Goal: Task Accomplishment & Management: Manage account settings

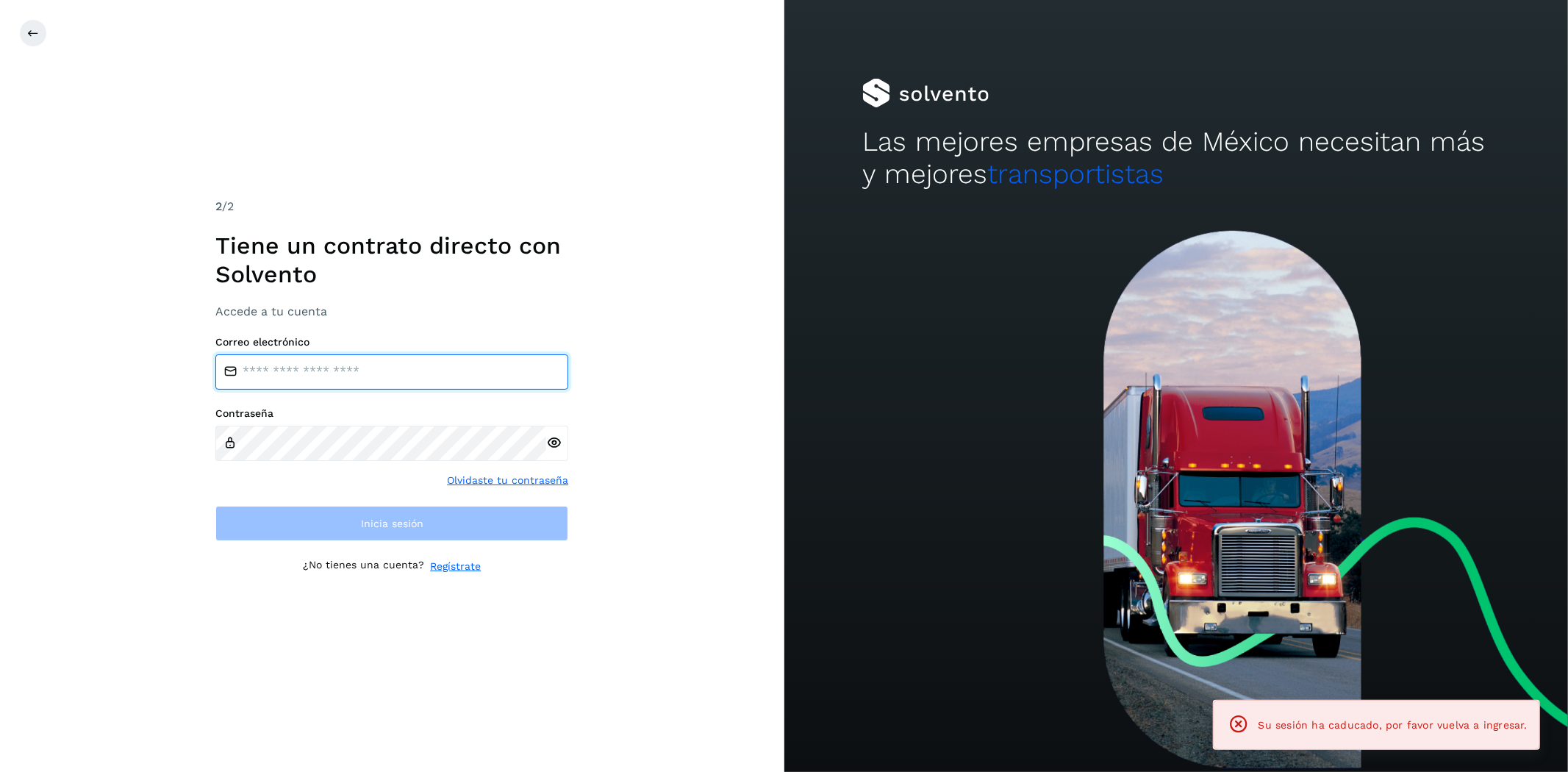
type input "**********"
click at [517, 378] on input "**********" at bounding box center [391, 371] width 353 height 35
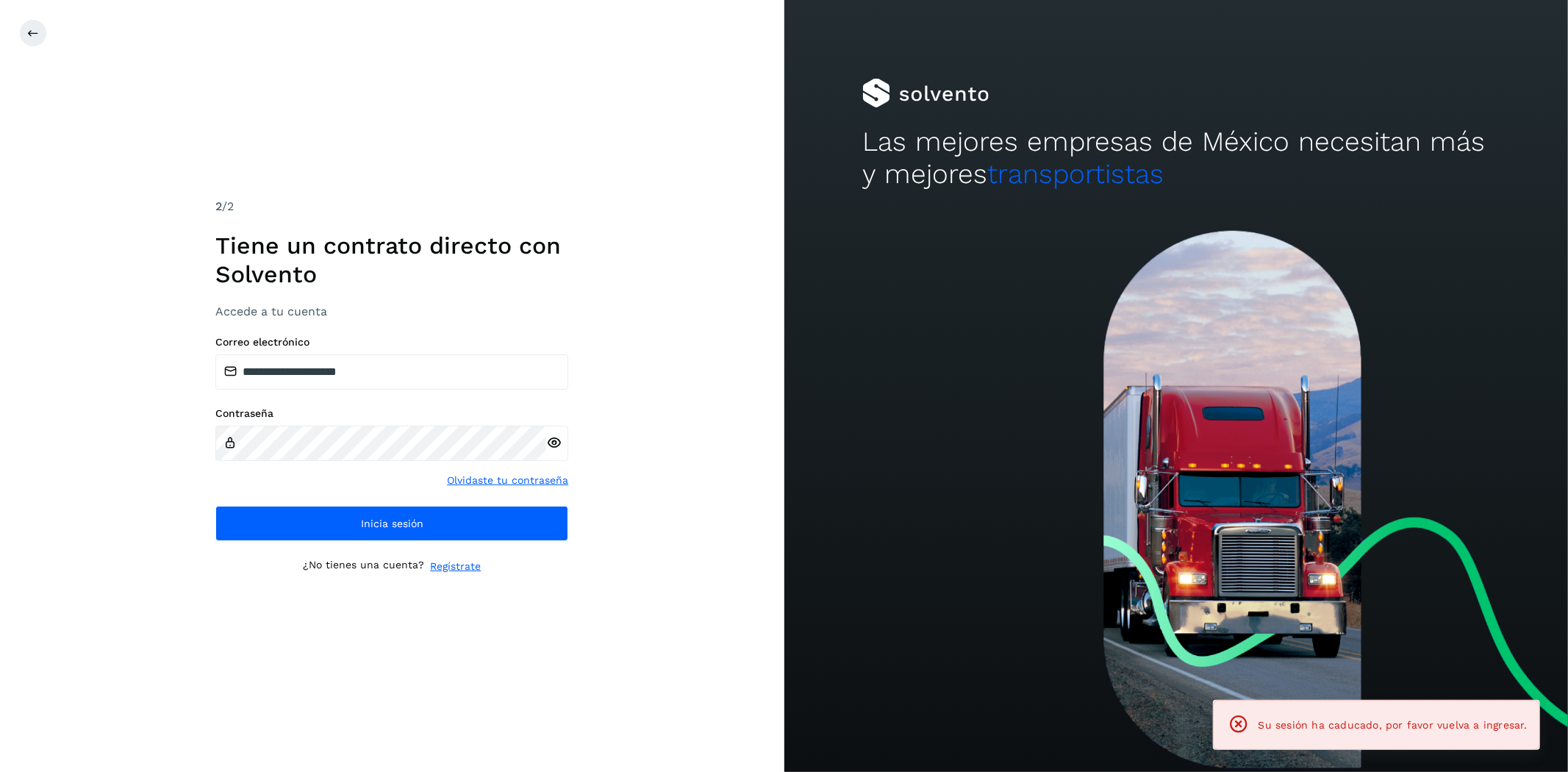
click at [796, 416] on div at bounding box center [1177, 501] width 784 height 542
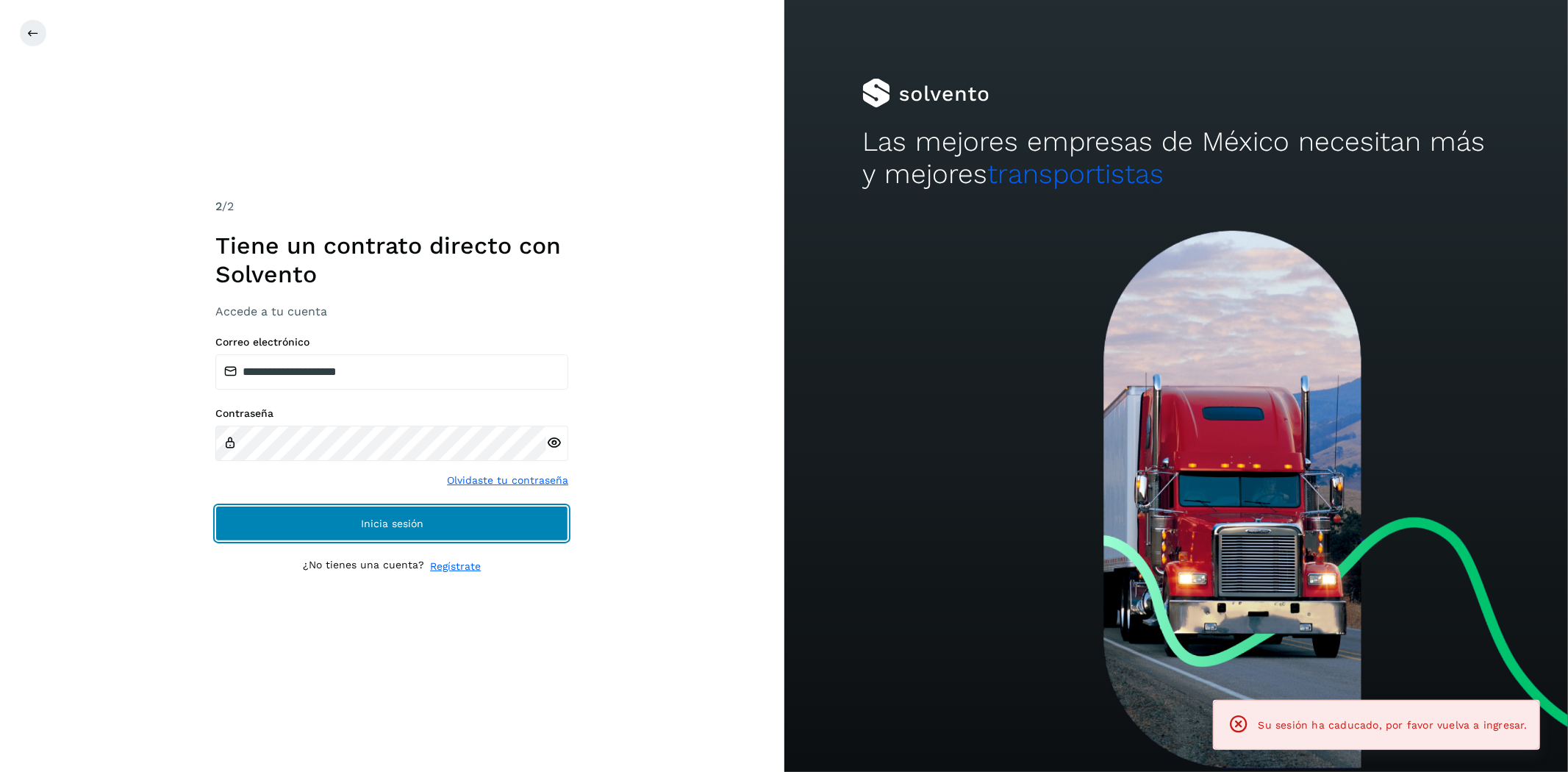
click at [530, 511] on button "Inicia sesión" at bounding box center [391, 524] width 353 height 35
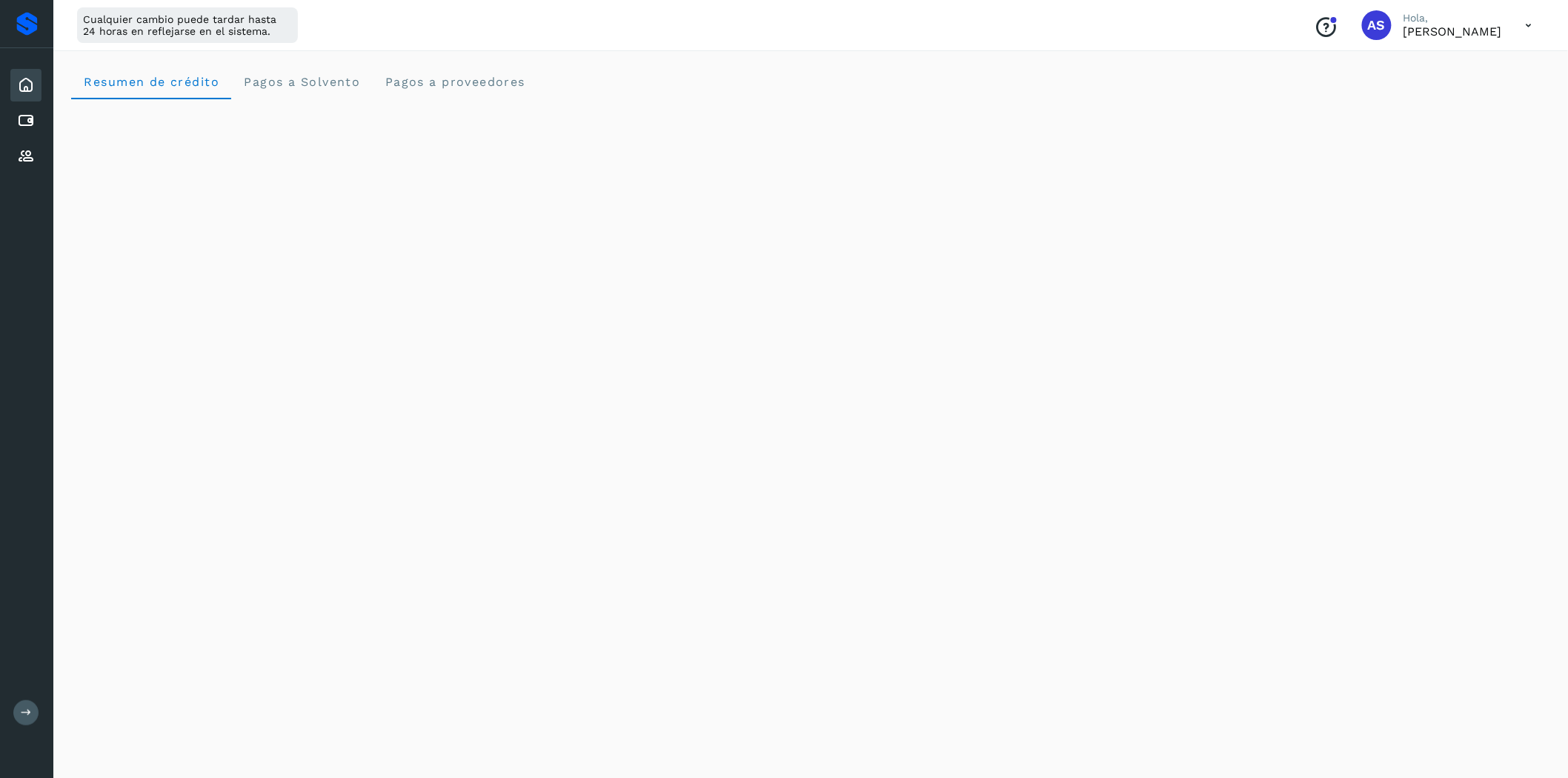
click at [37, 75] on div "Inicio" at bounding box center [25, 85] width 31 height 33
click at [41, 141] on div "Proveedores" at bounding box center [25, 156] width 31 height 33
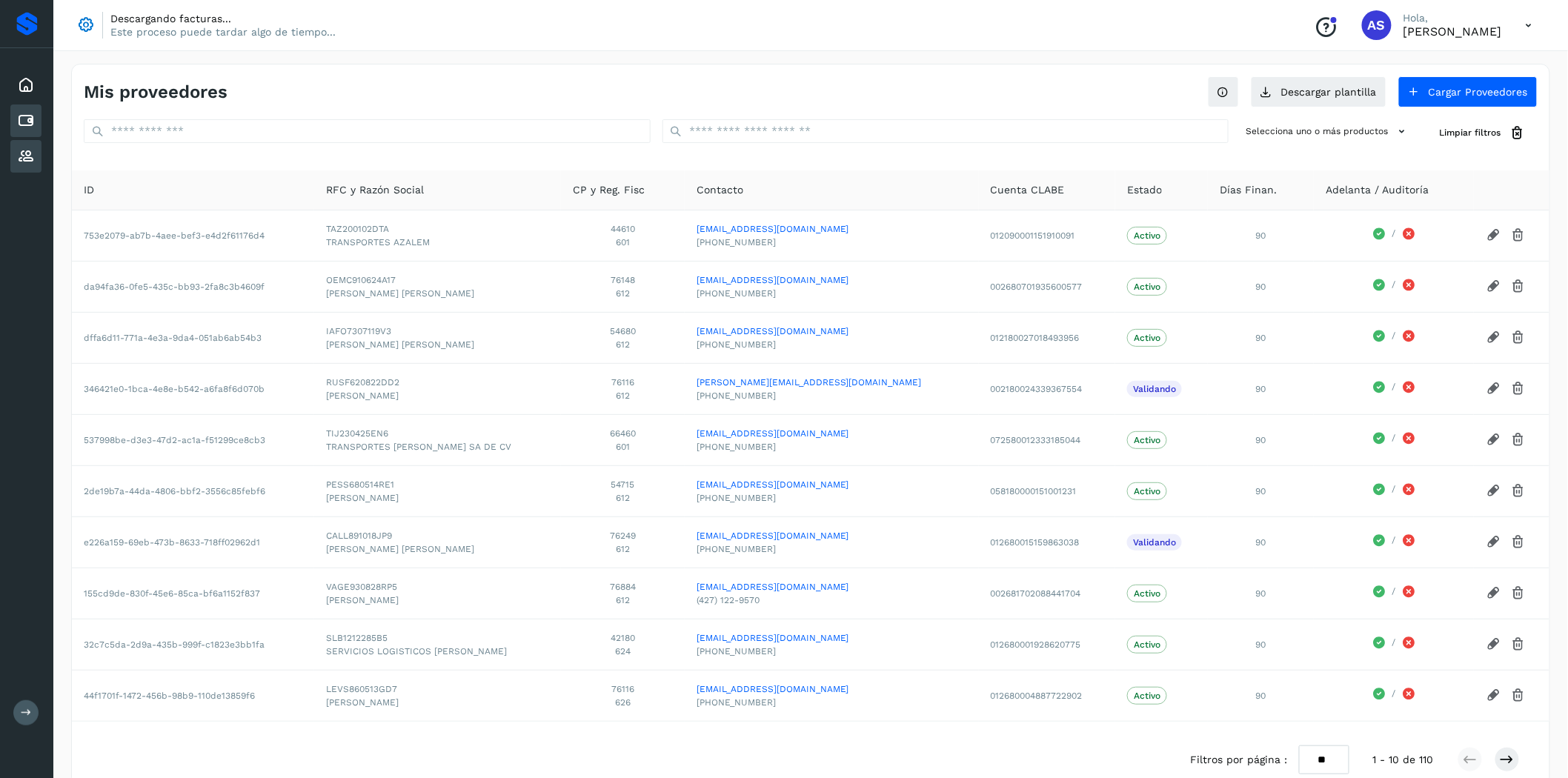
click at [37, 124] on div "Cuentas por pagar" at bounding box center [25, 121] width 31 height 33
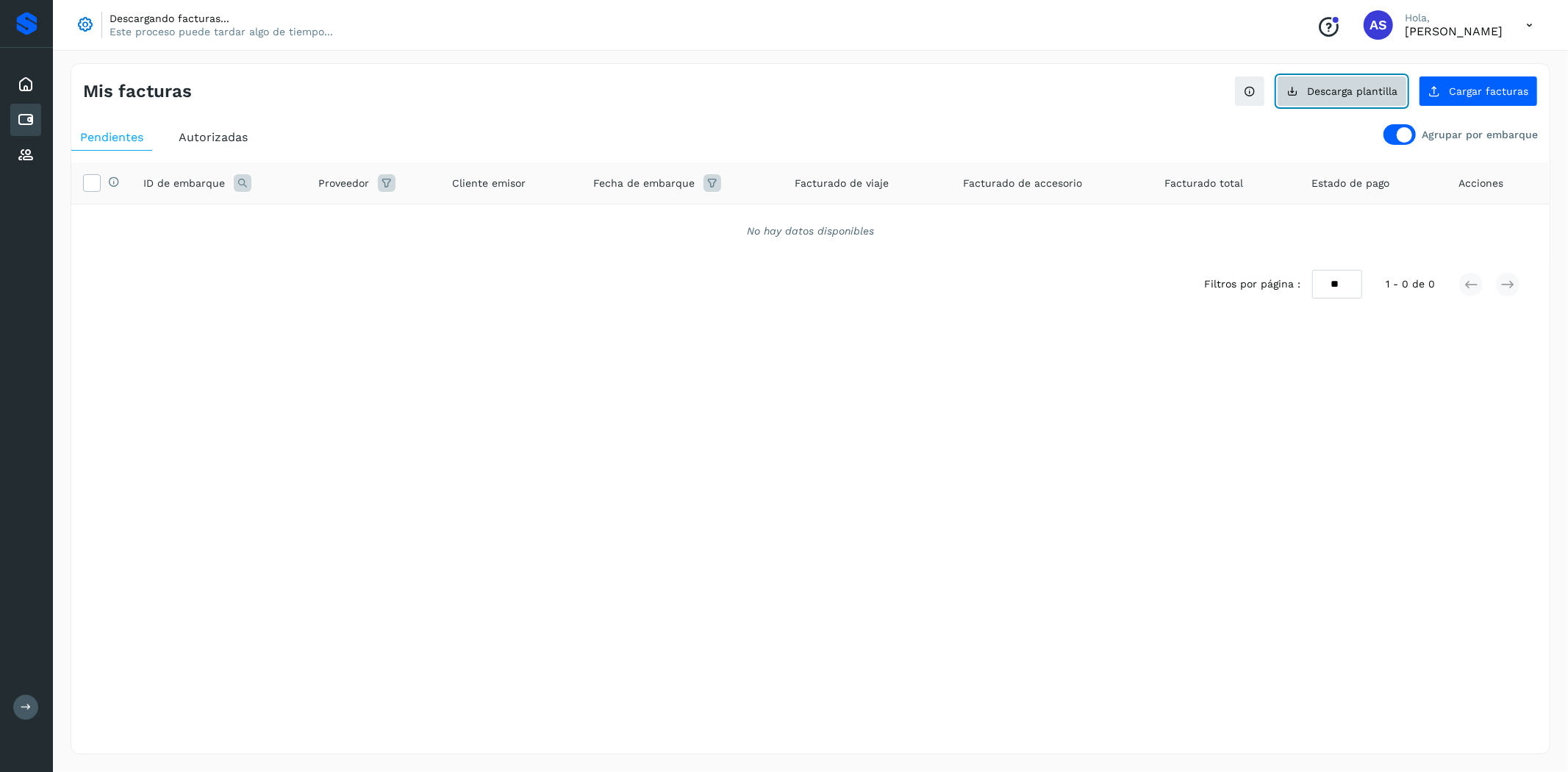
click at [1378, 81] on button "Descarga plantilla" at bounding box center [1342, 91] width 130 height 31
click at [17, 159] on icon at bounding box center [25, 155] width 17 height 17
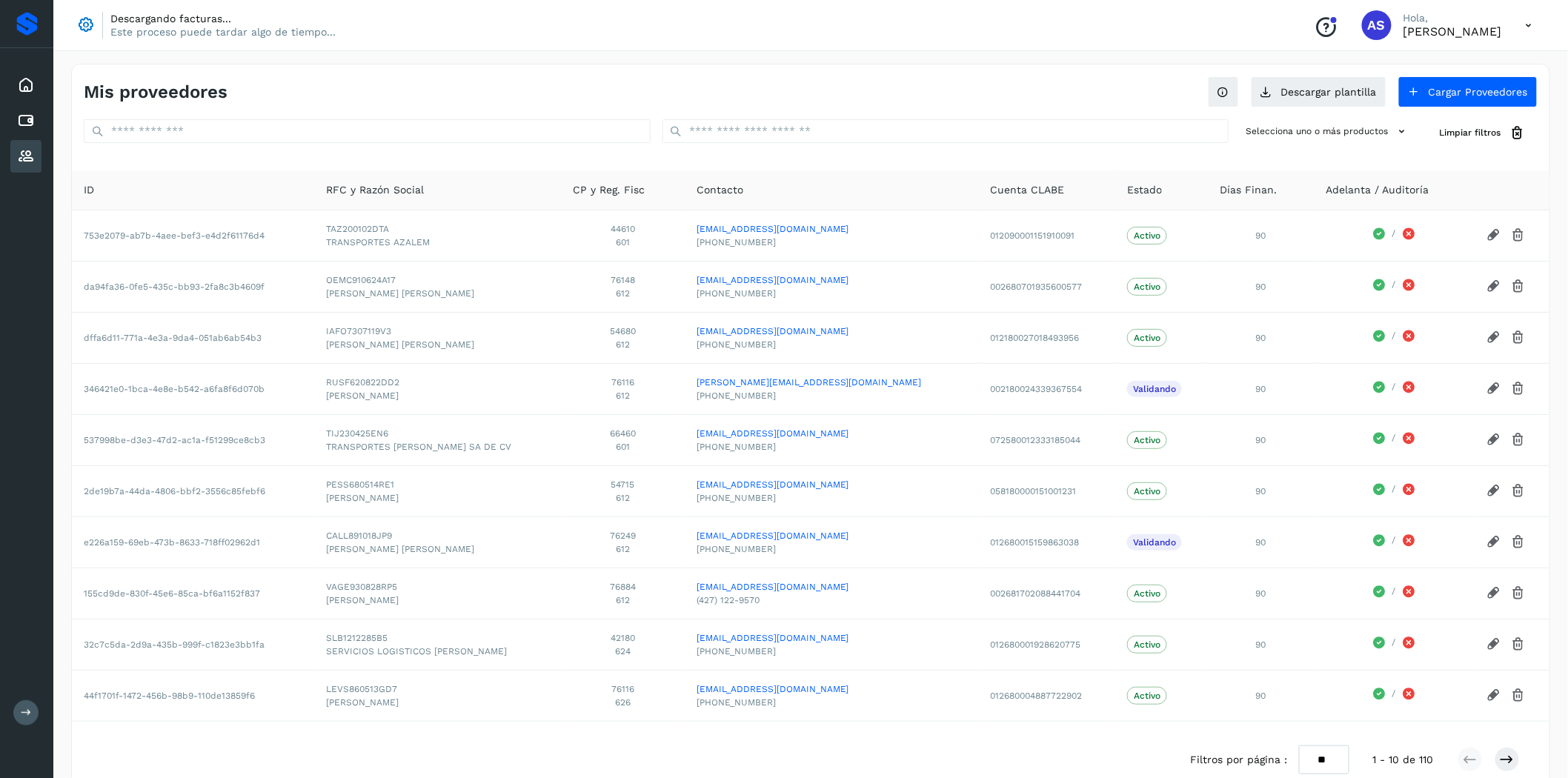
click at [307, 149] on div "Mis proveedores Descargar plantilla Cargar Proveedores Selecciona uno o más pro…" at bounding box center [811, 111] width 1478 height 94
click at [979, 136] on input "text" at bounding box center [946, 131] width 567 height 23
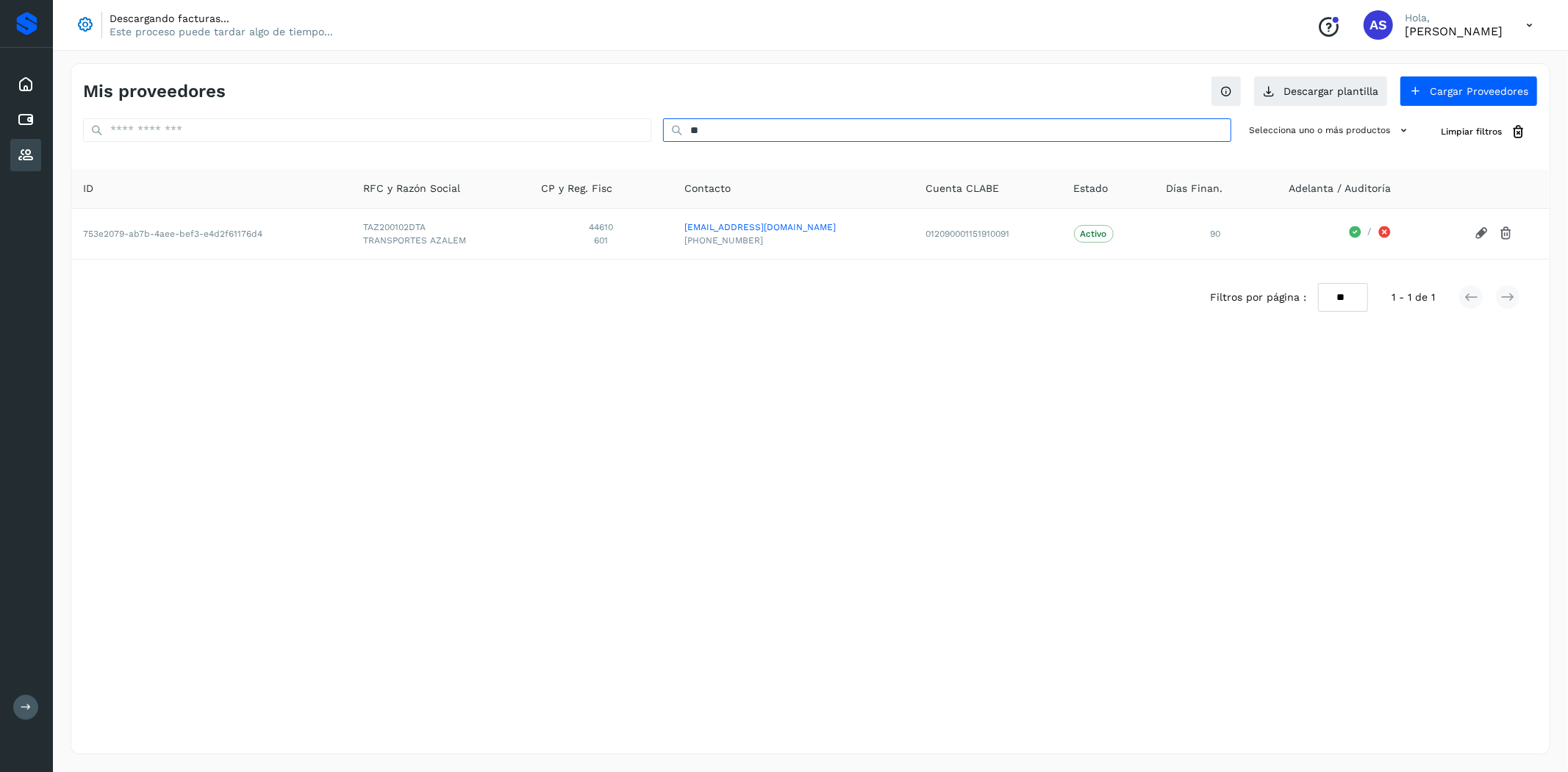
type input "*"
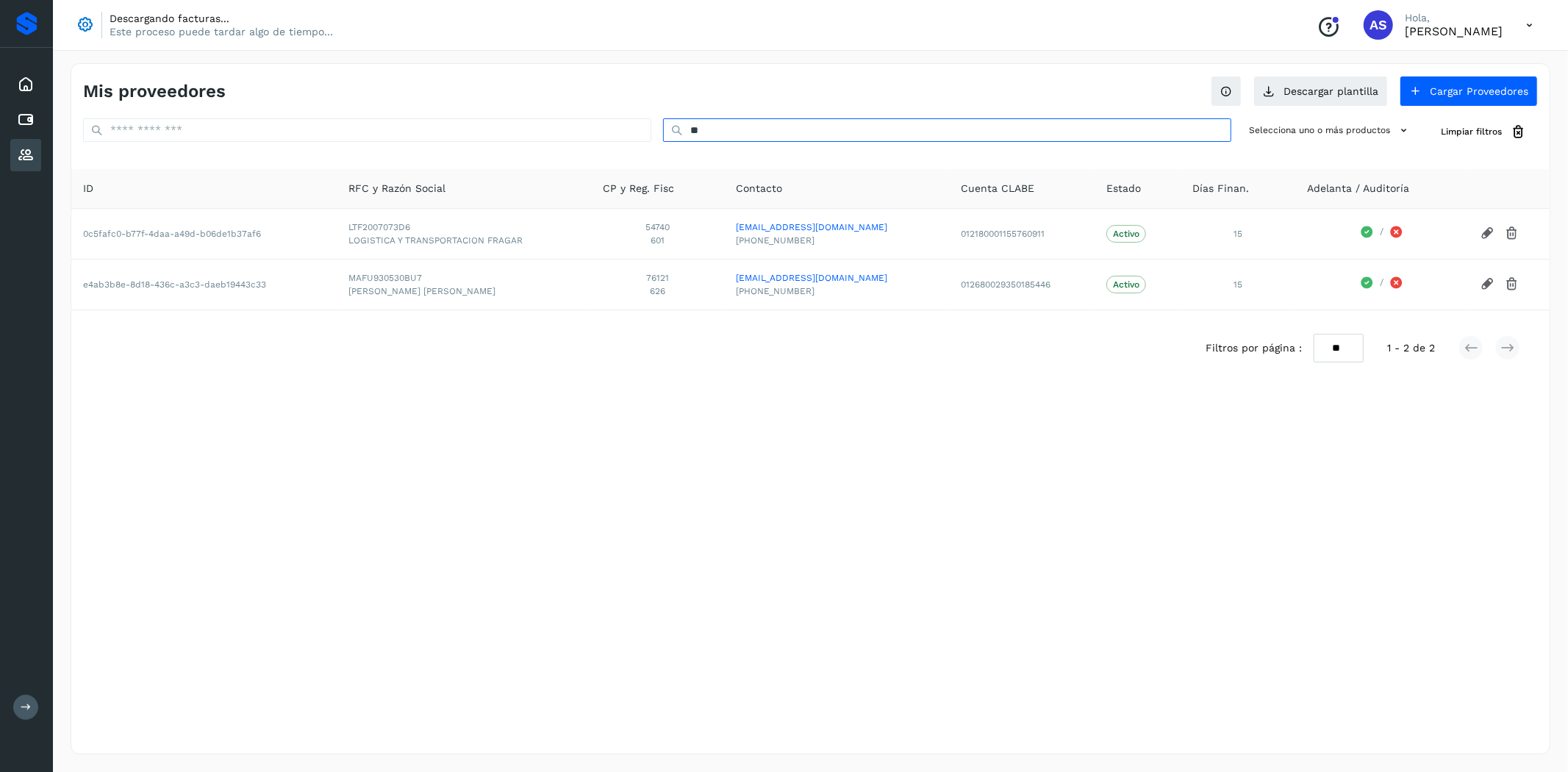
type input "*"
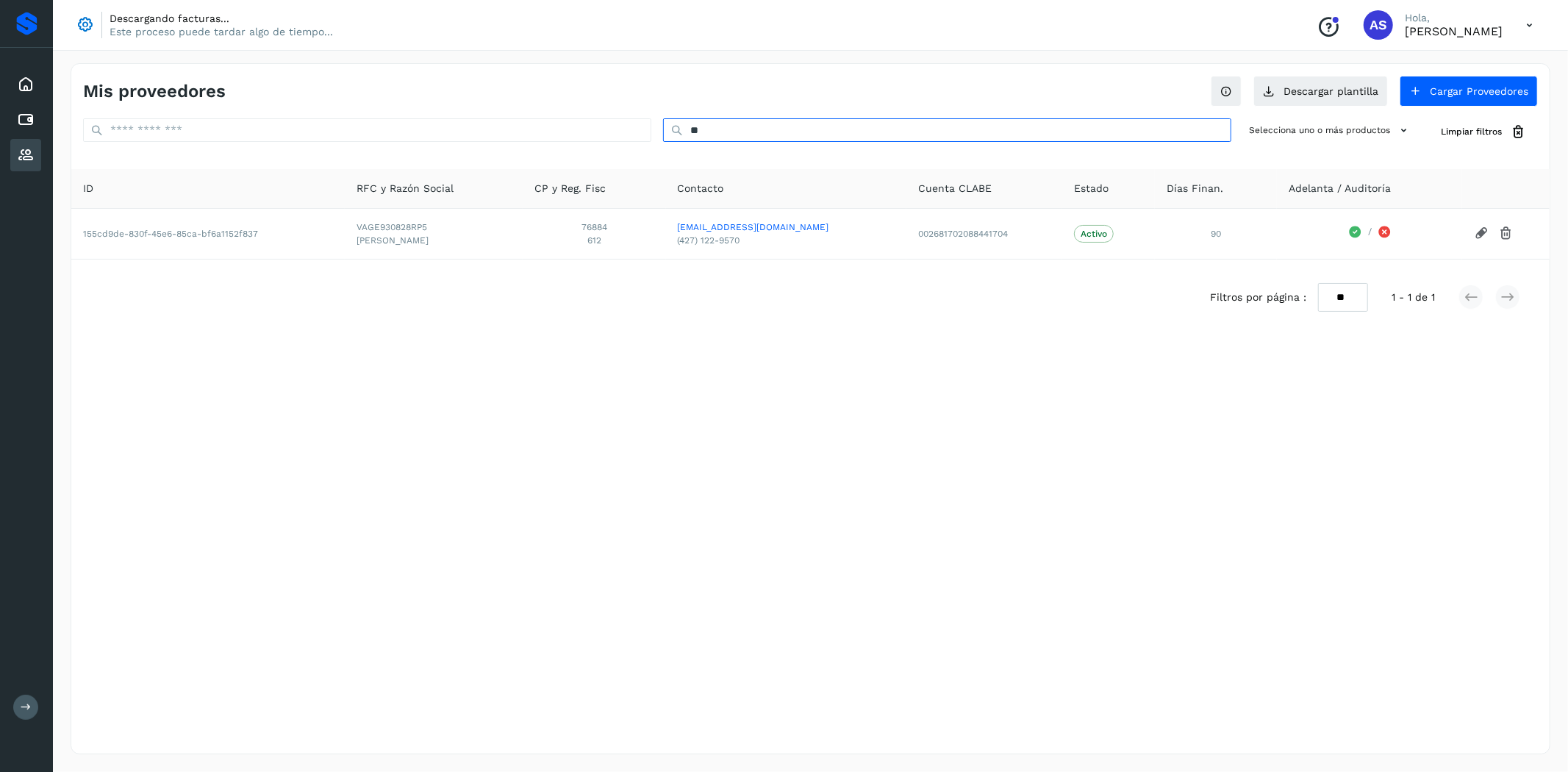
type input "*"
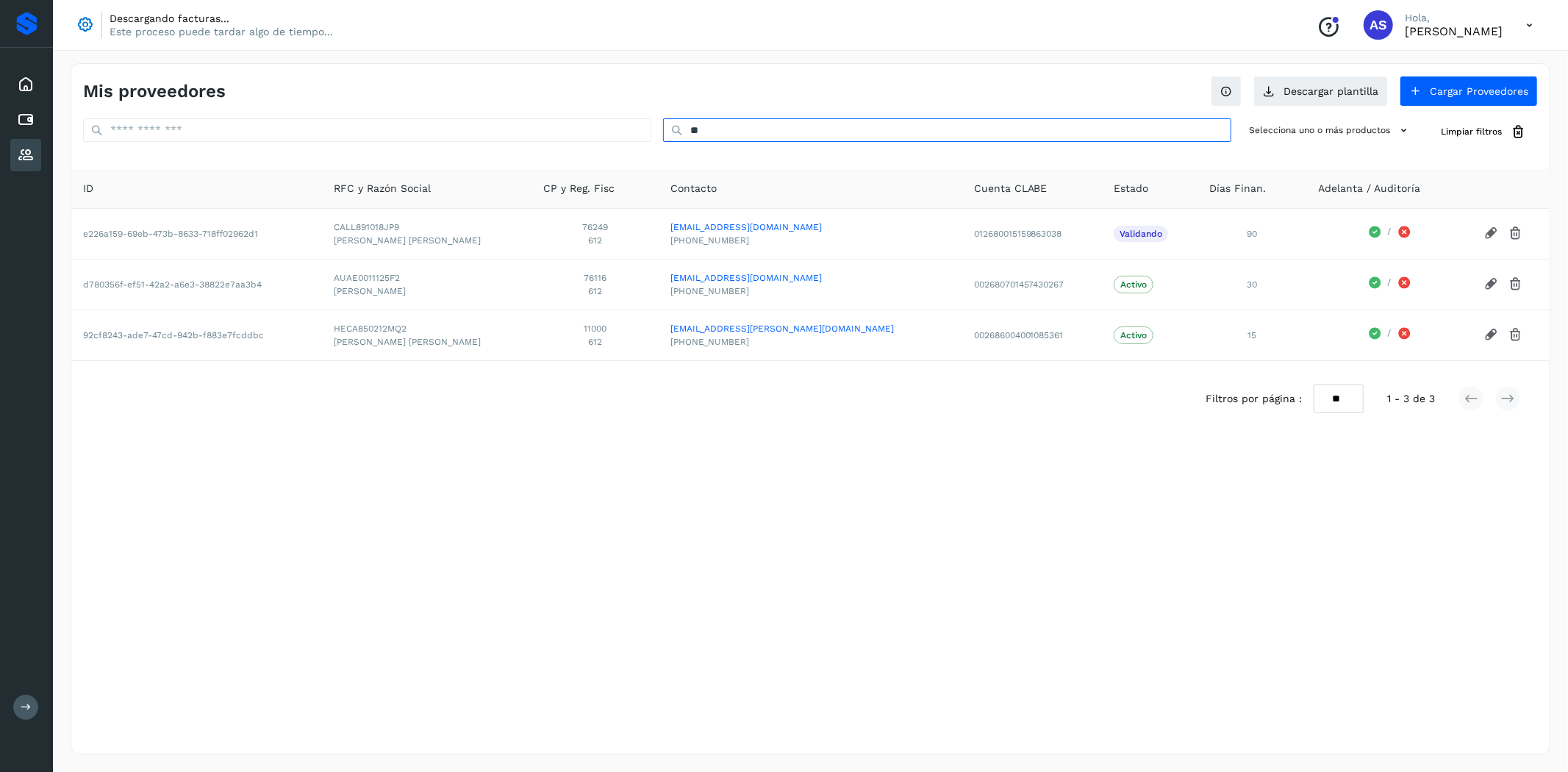
type input "*"
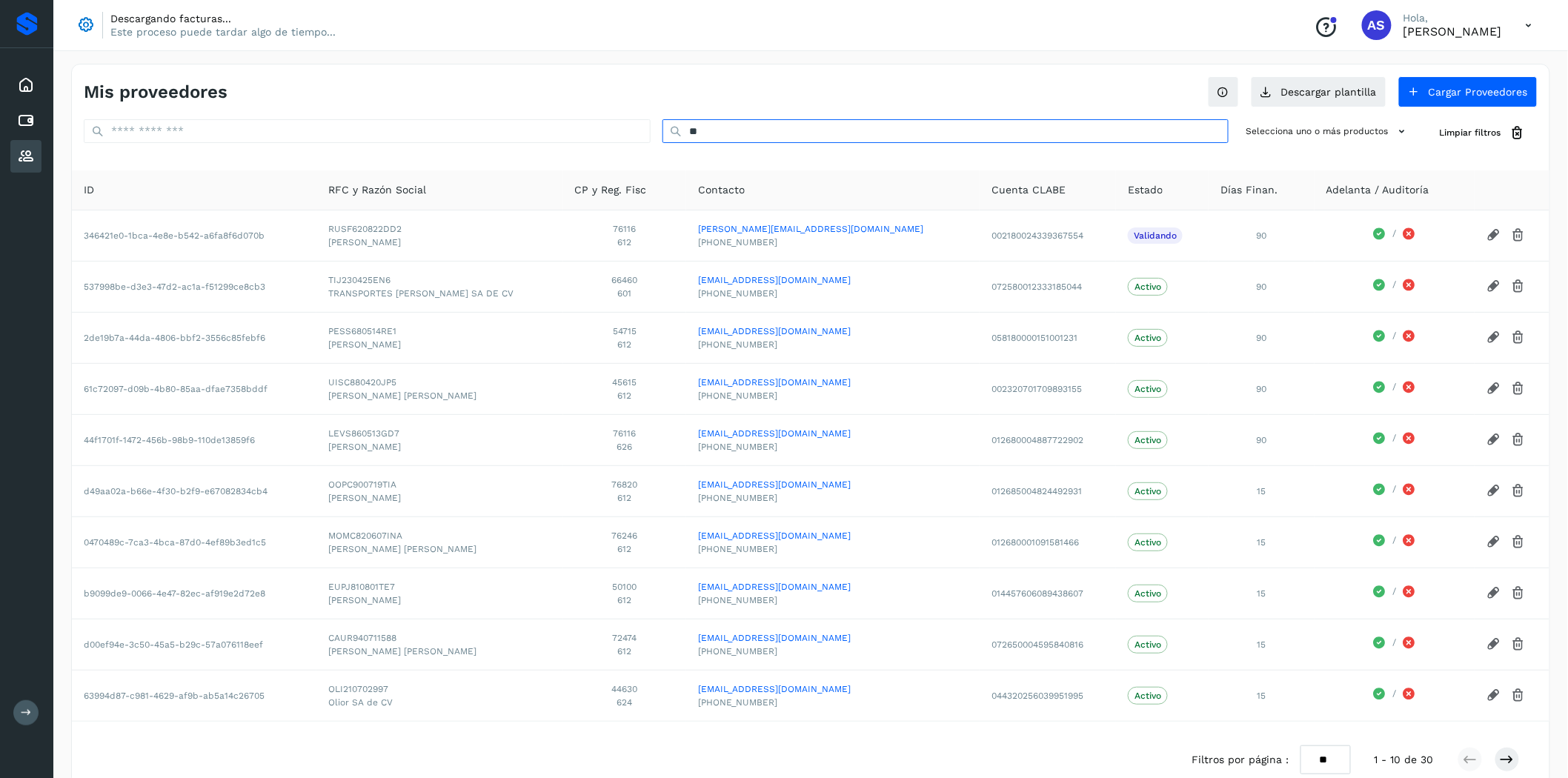
type input "*"
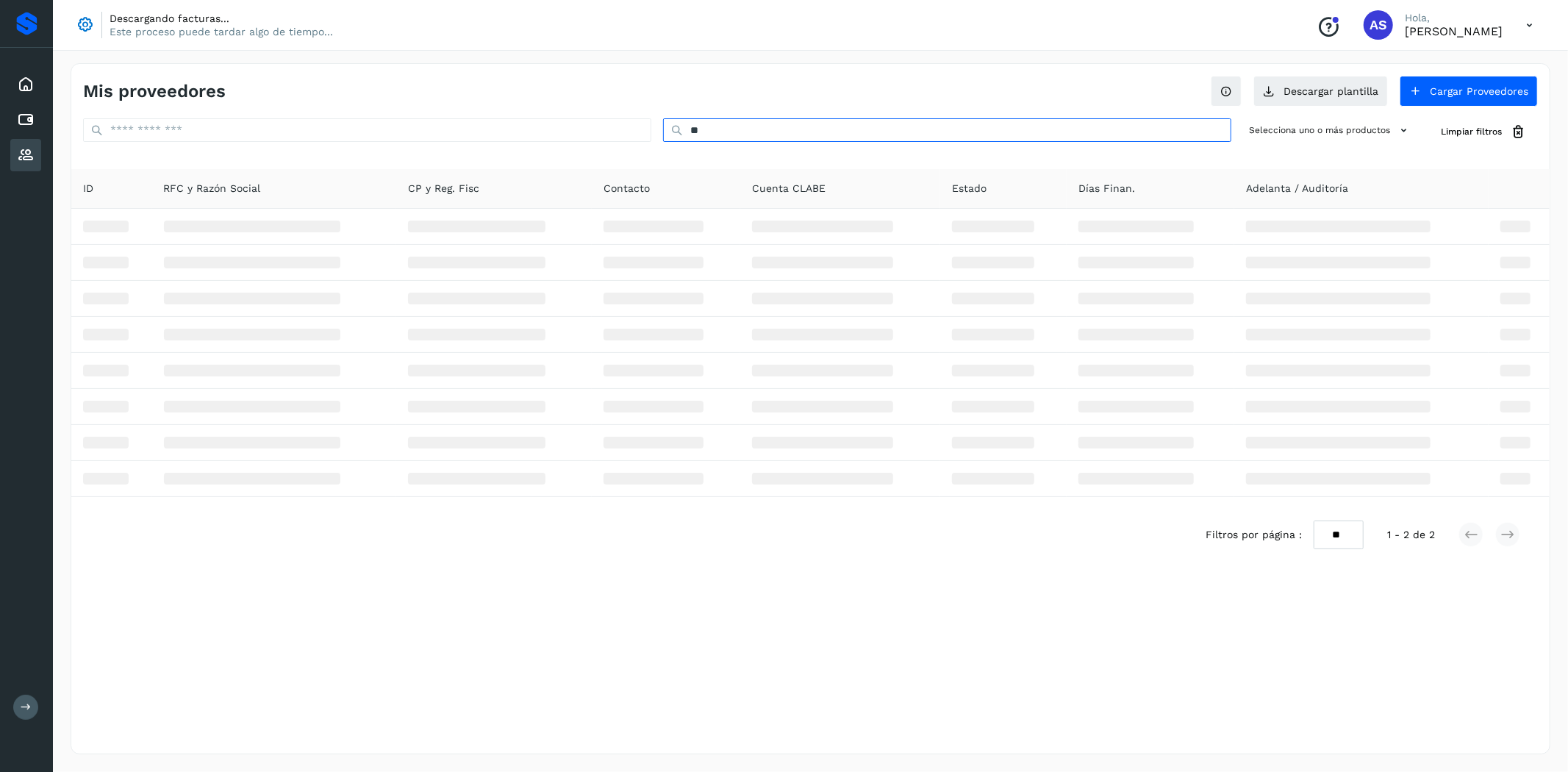
type input "*"
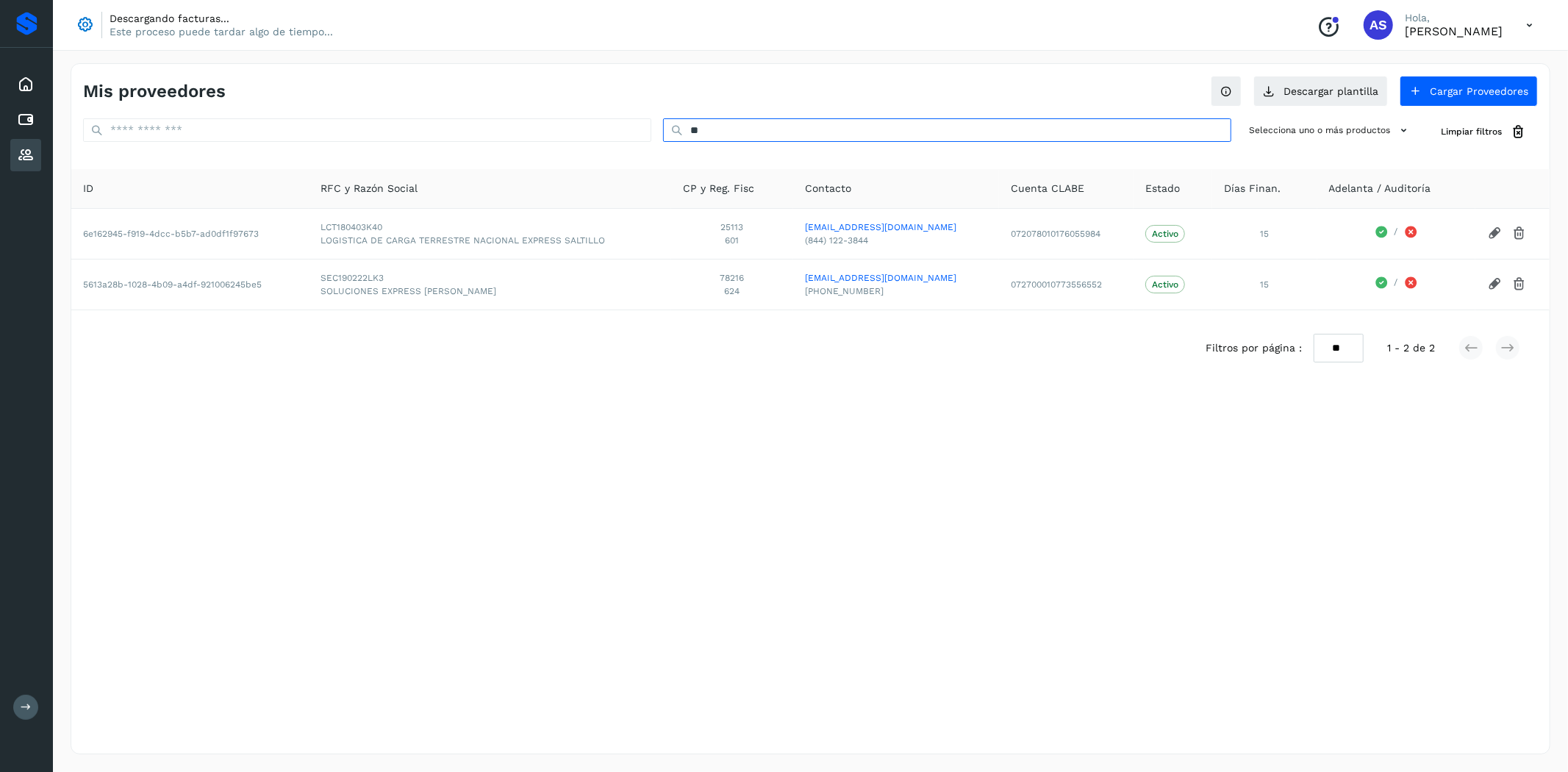
type input "*"
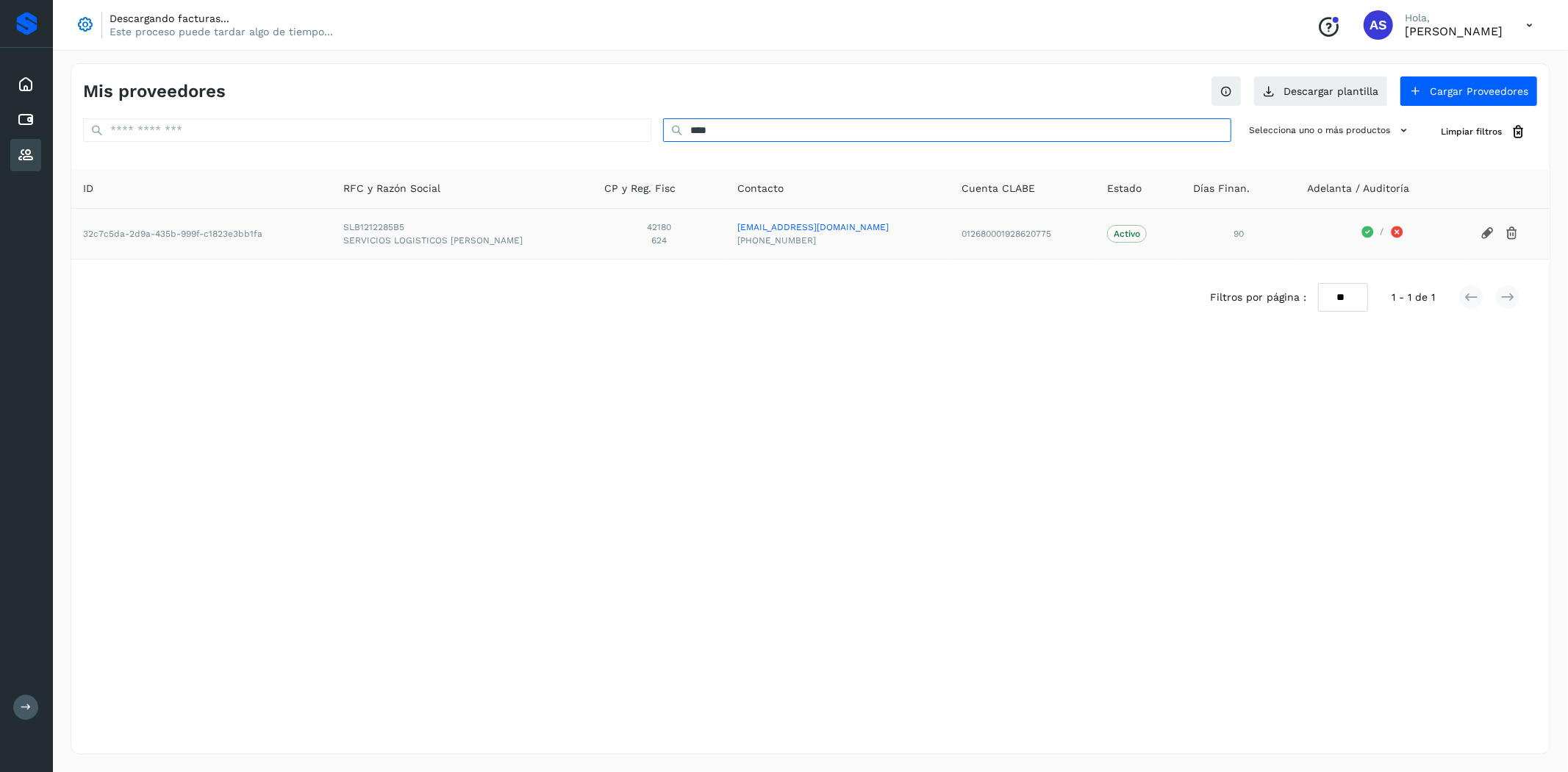
type input "****"
click at [39, 121] on div "Cuentas por pagar" at bounding box center [25, 120] width 31 height 32
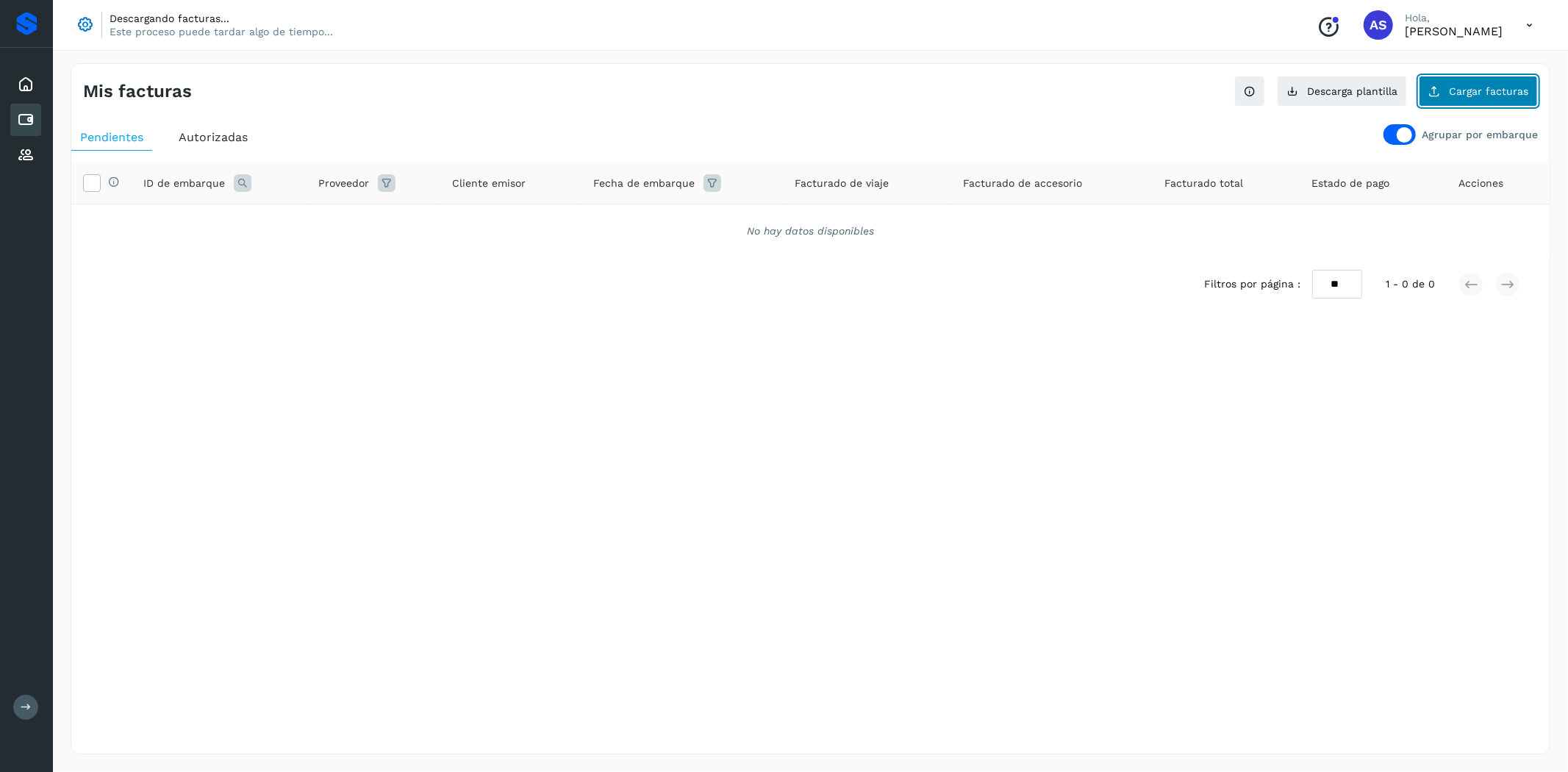
click at [1439, 86] on icon at bounding box center [1434, 91] width 12 height 12
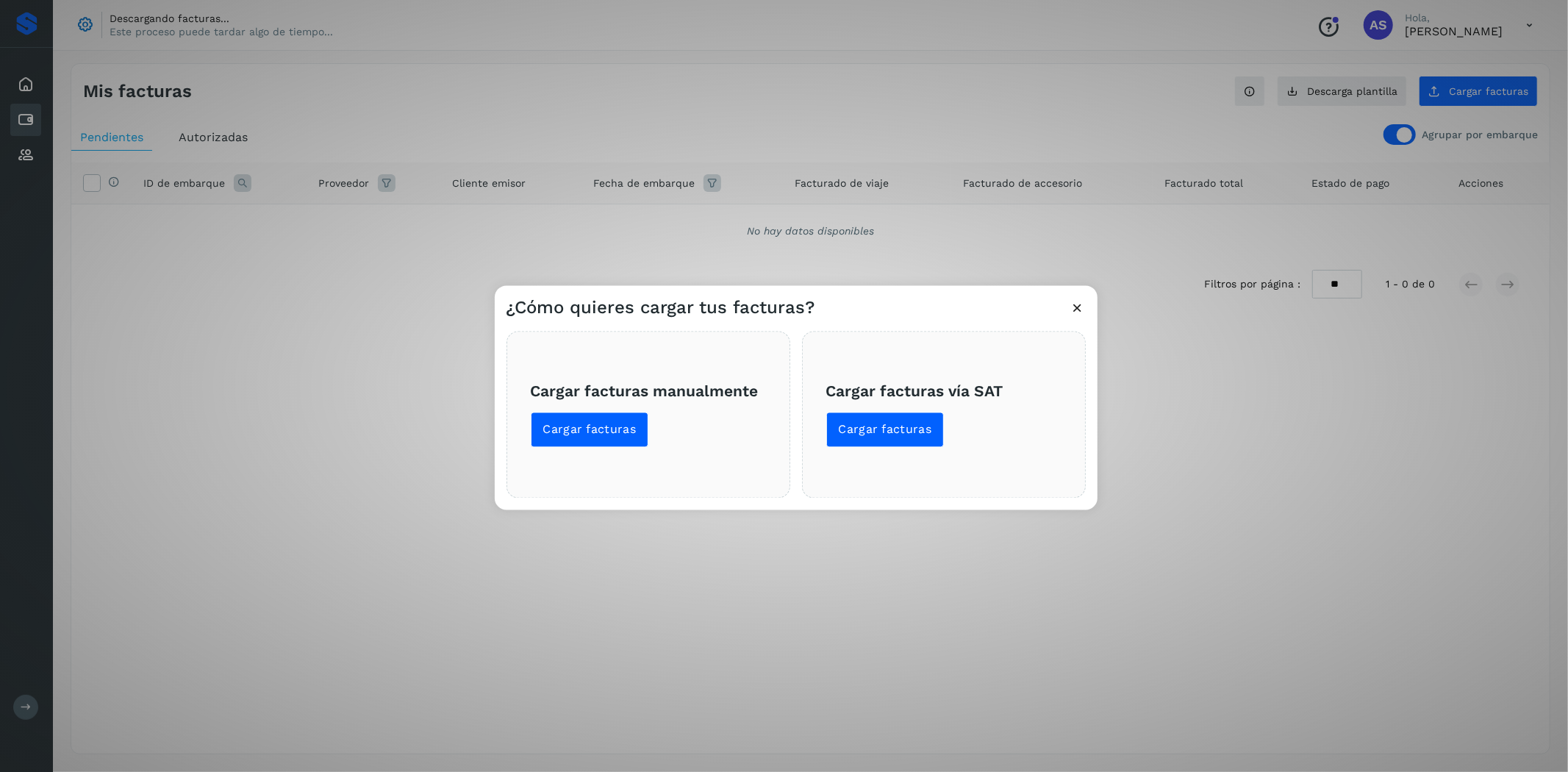
click at [602, 410] on span "Cargar facturas manualmente Cargar facturas" at bounding box center [648, 414] width 235 height 66
click at [609, 426] on span "Cargar facturas" at bounding box center [590, 430] width 93 height 16
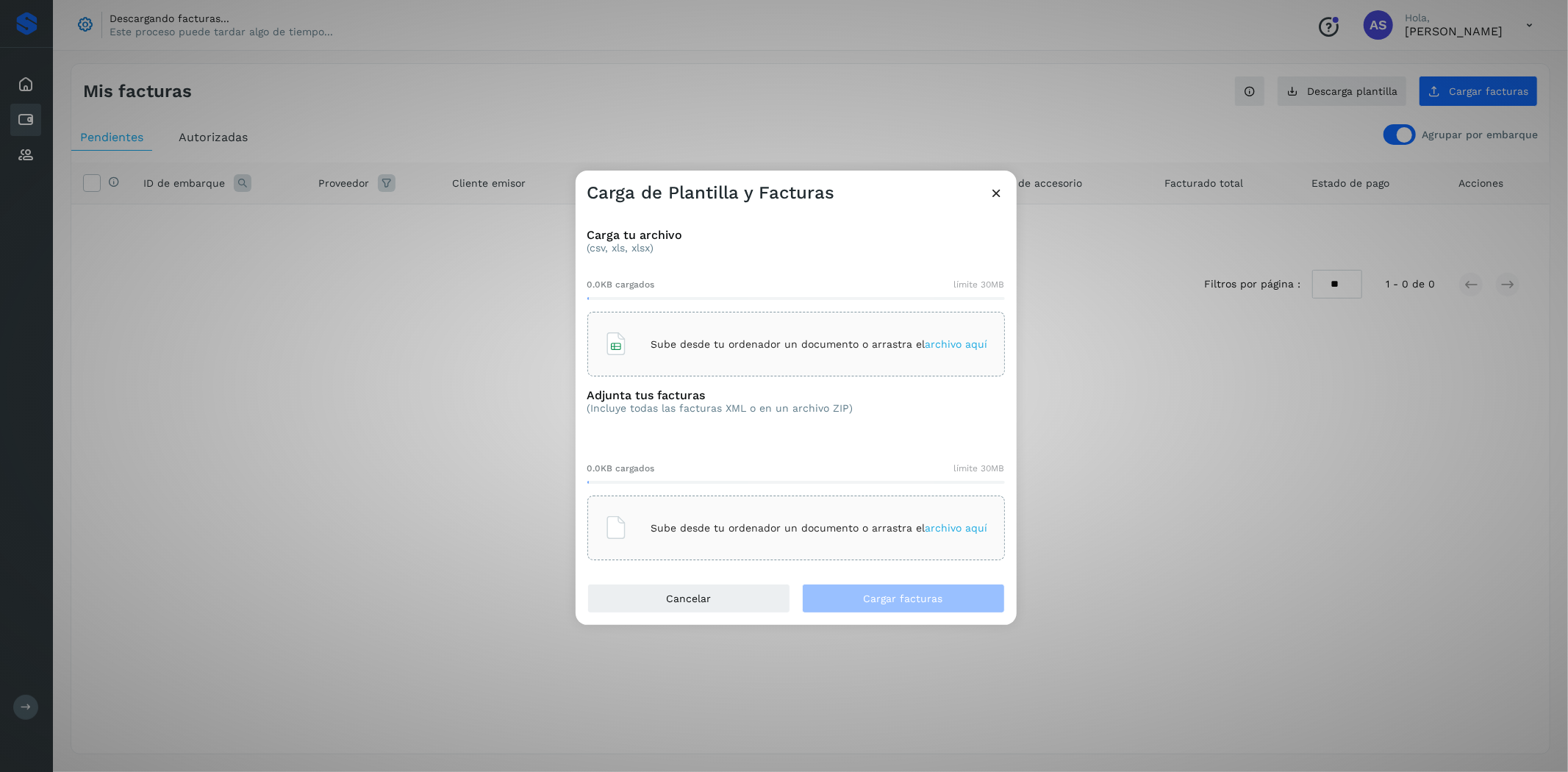
click at [672, 352] on div "Sube desde tu ordenador un documento o arrastra el archivo aquí" at bounding box center [796, 344] width 384 height 40
click at [836, 498] on div "Sube desde tu ordenador un documento o arrastra el archivo aquí" at bounding box center [796, 528] width 418 height 65
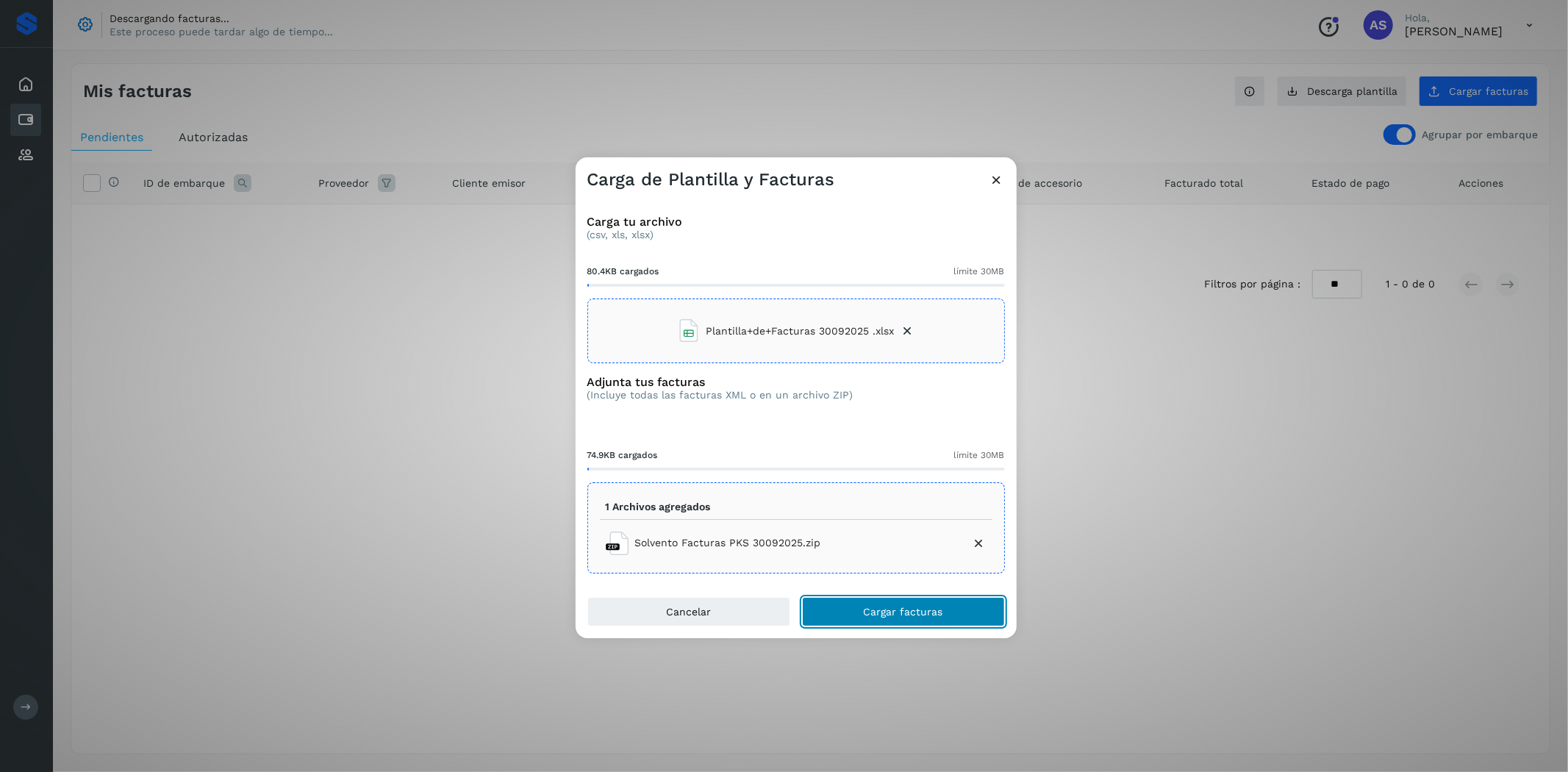
click at [910, 618] on button "Cargar facturas" at bounding box center [903, 611] width 203 height 29
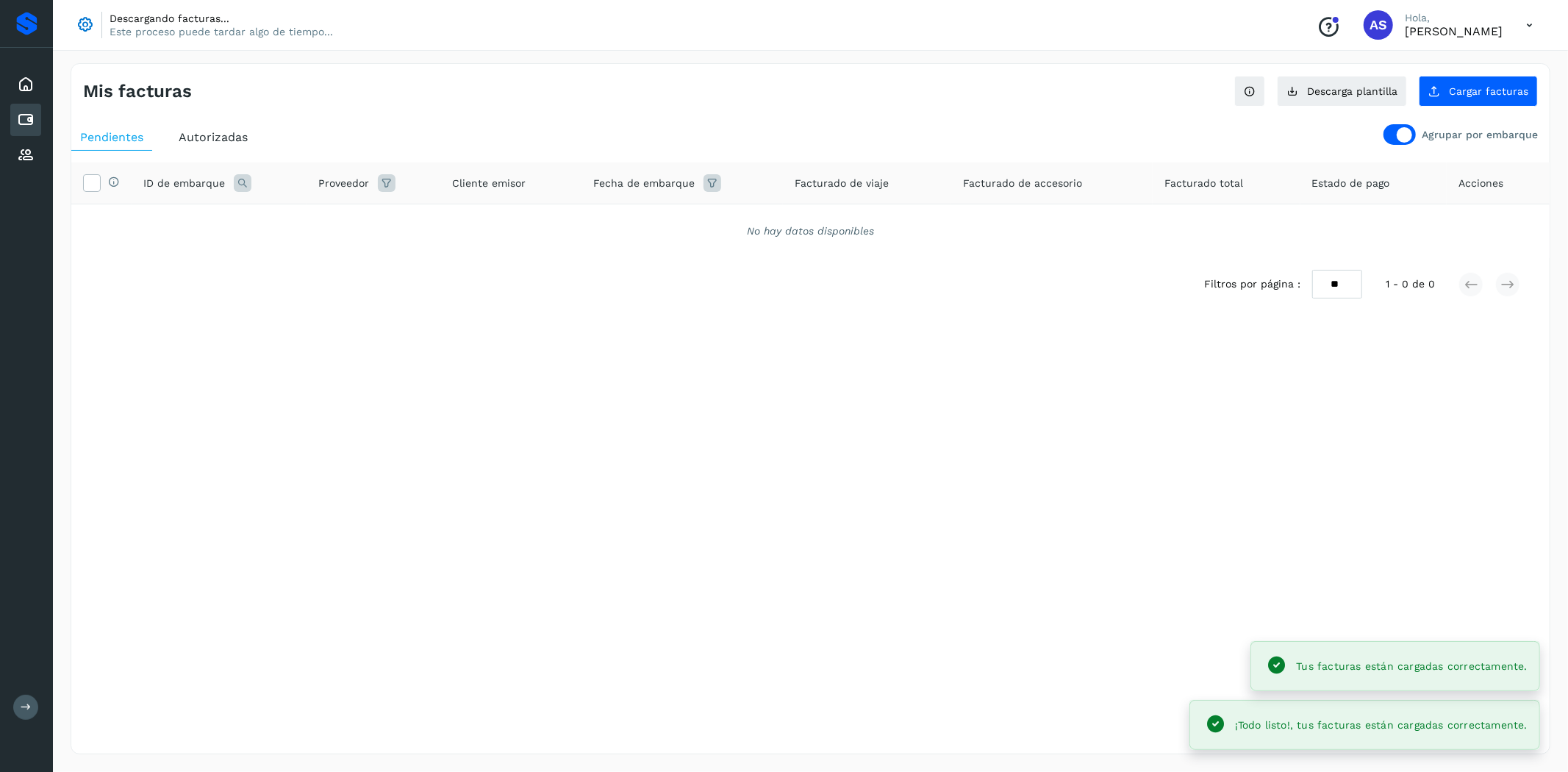
click at [1389, 130] on div at bounding box center [1399, 135] width 32 height 21
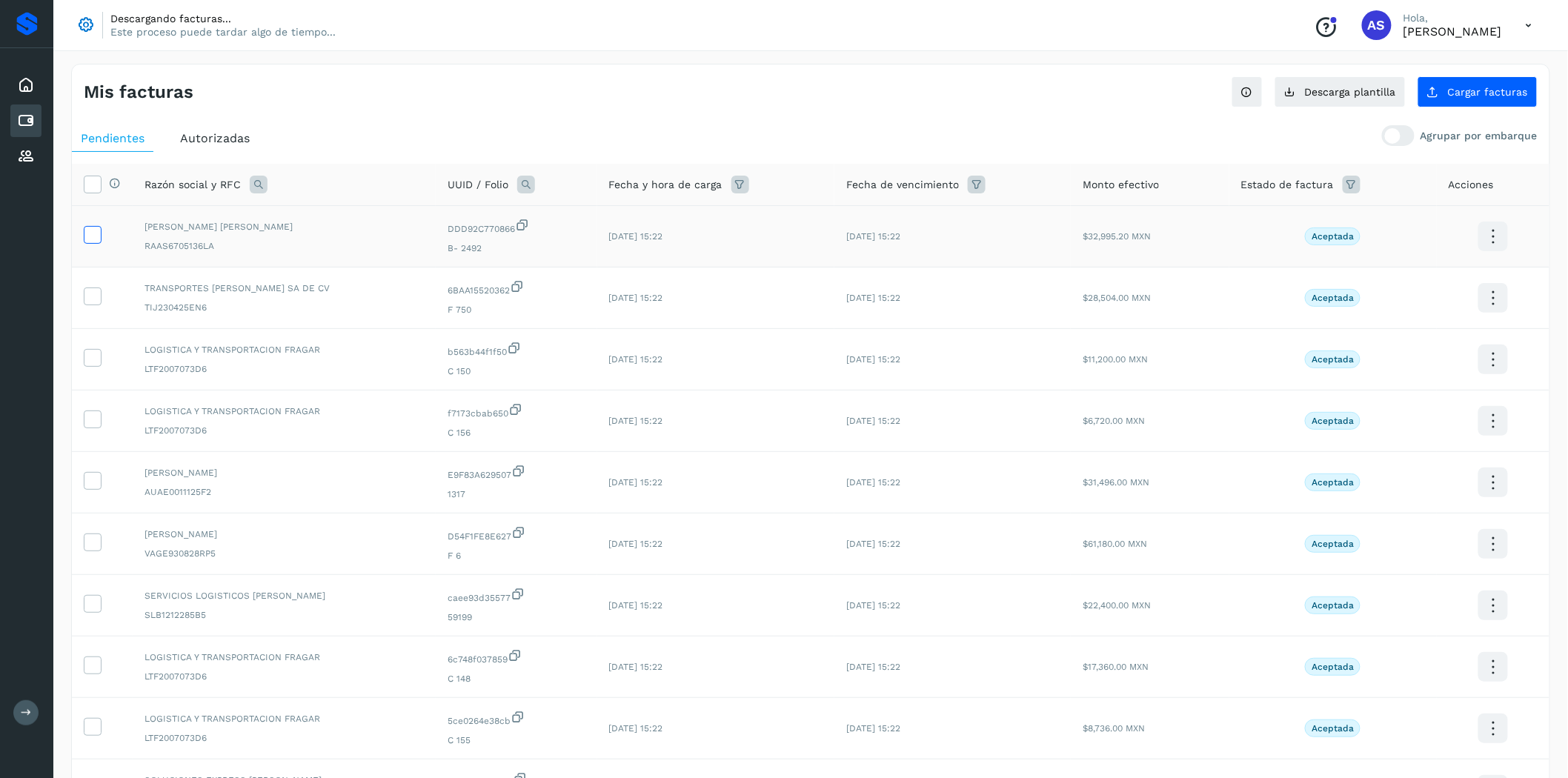
click at [91, 234] on icon at bounding box center [92, 234] width 16 height 16
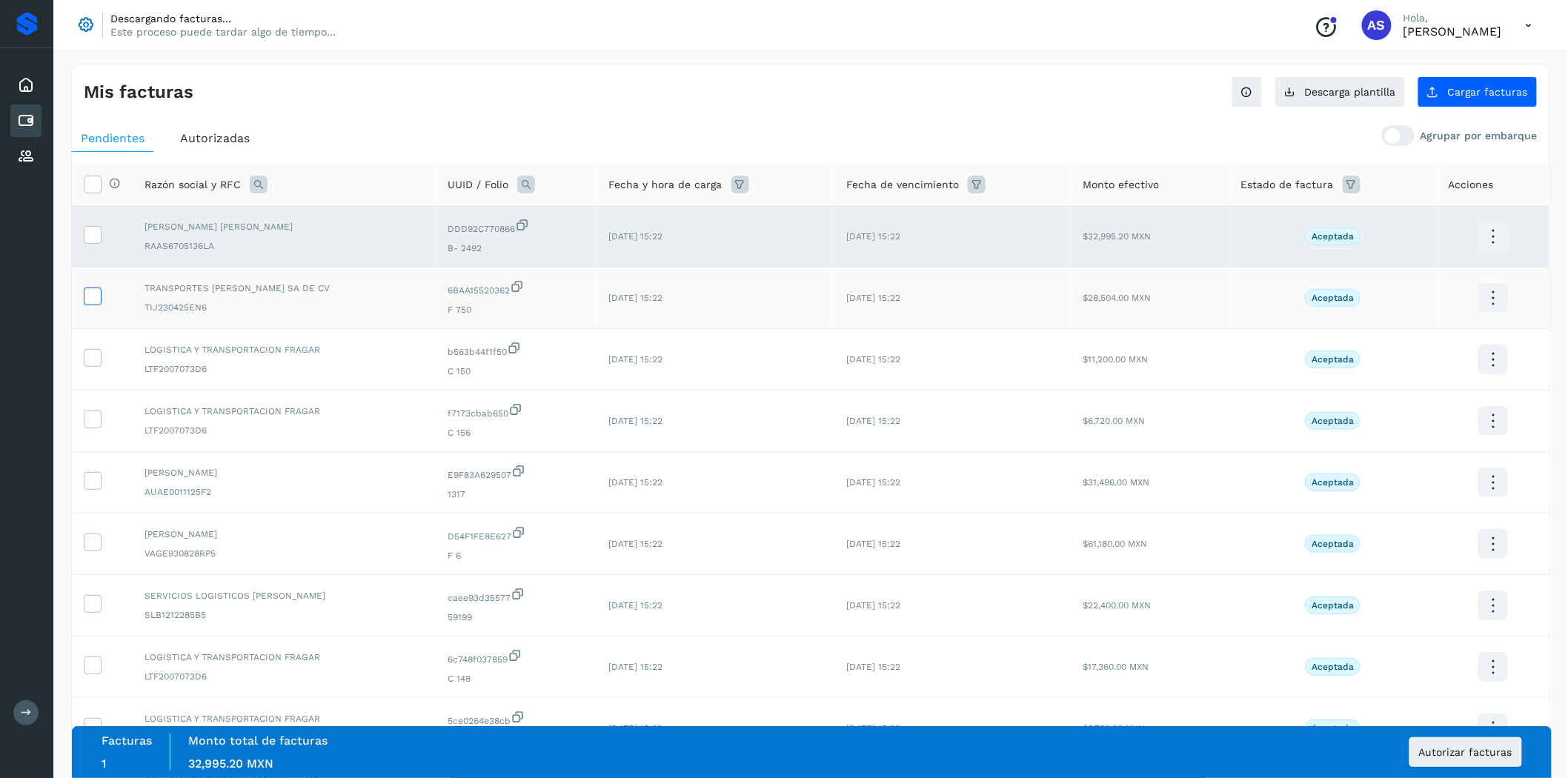
click at [90, 304] on span at bounding box center [92, 299] width 16 height 10
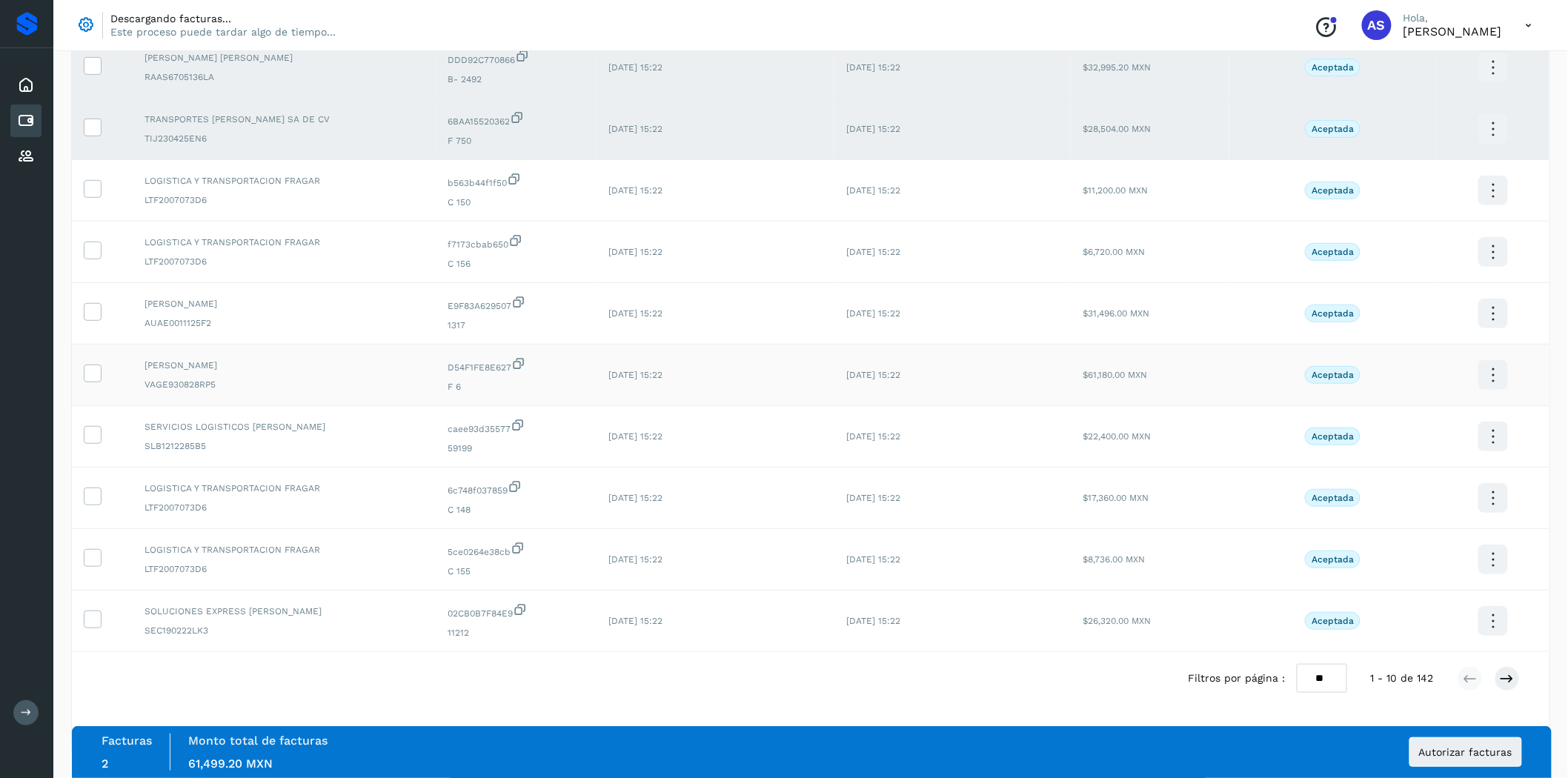
scroll to position [174, 0]
click at [1321, 675] on select "** ** **" at bounding box center [1322, 678] width 50 height 29
select select "**"
click at [1308, 664] on select "** ** **" at bounding box center [1322, 678] width 50 height 29
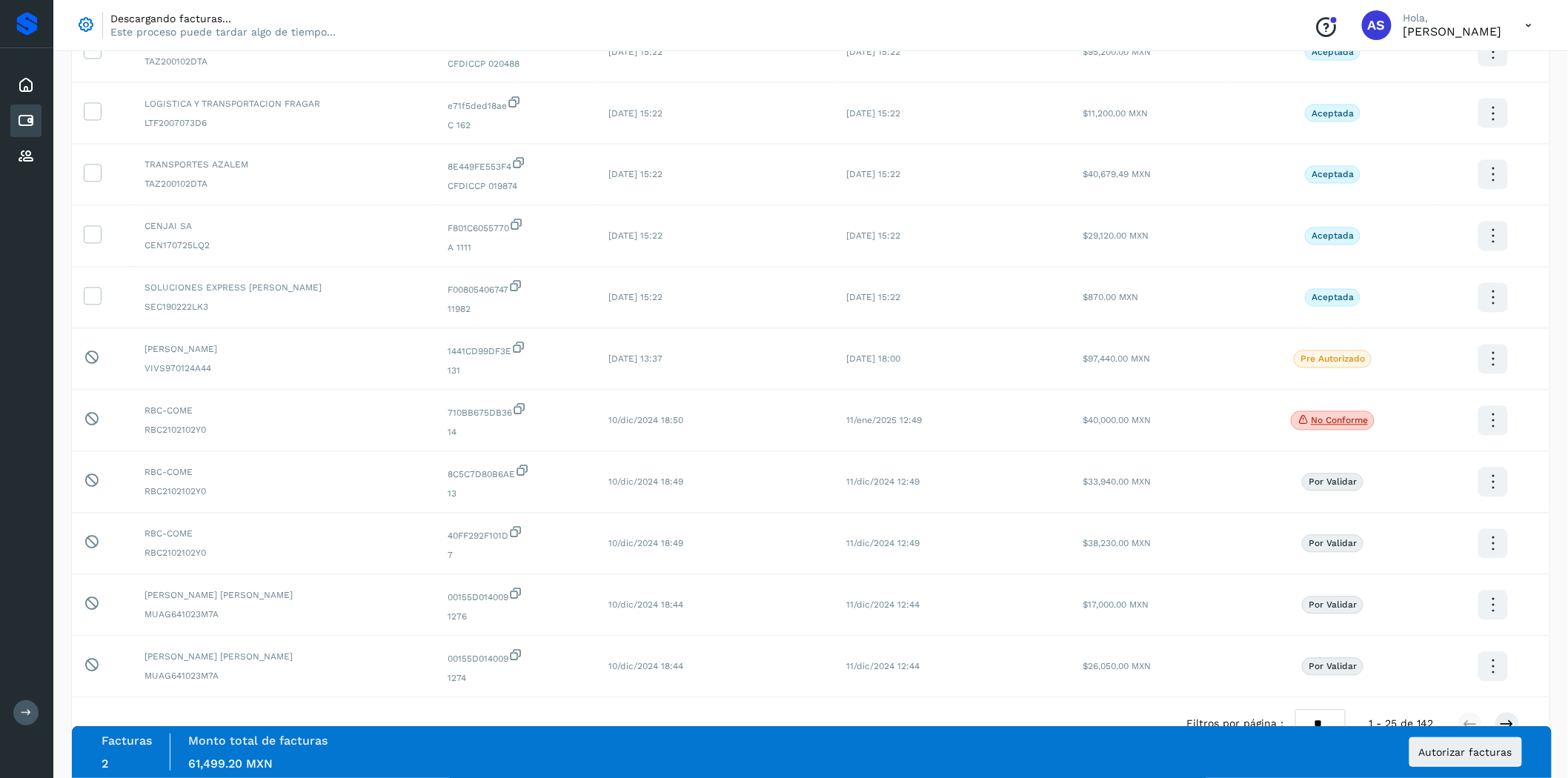
scroll to position [1070, 0]
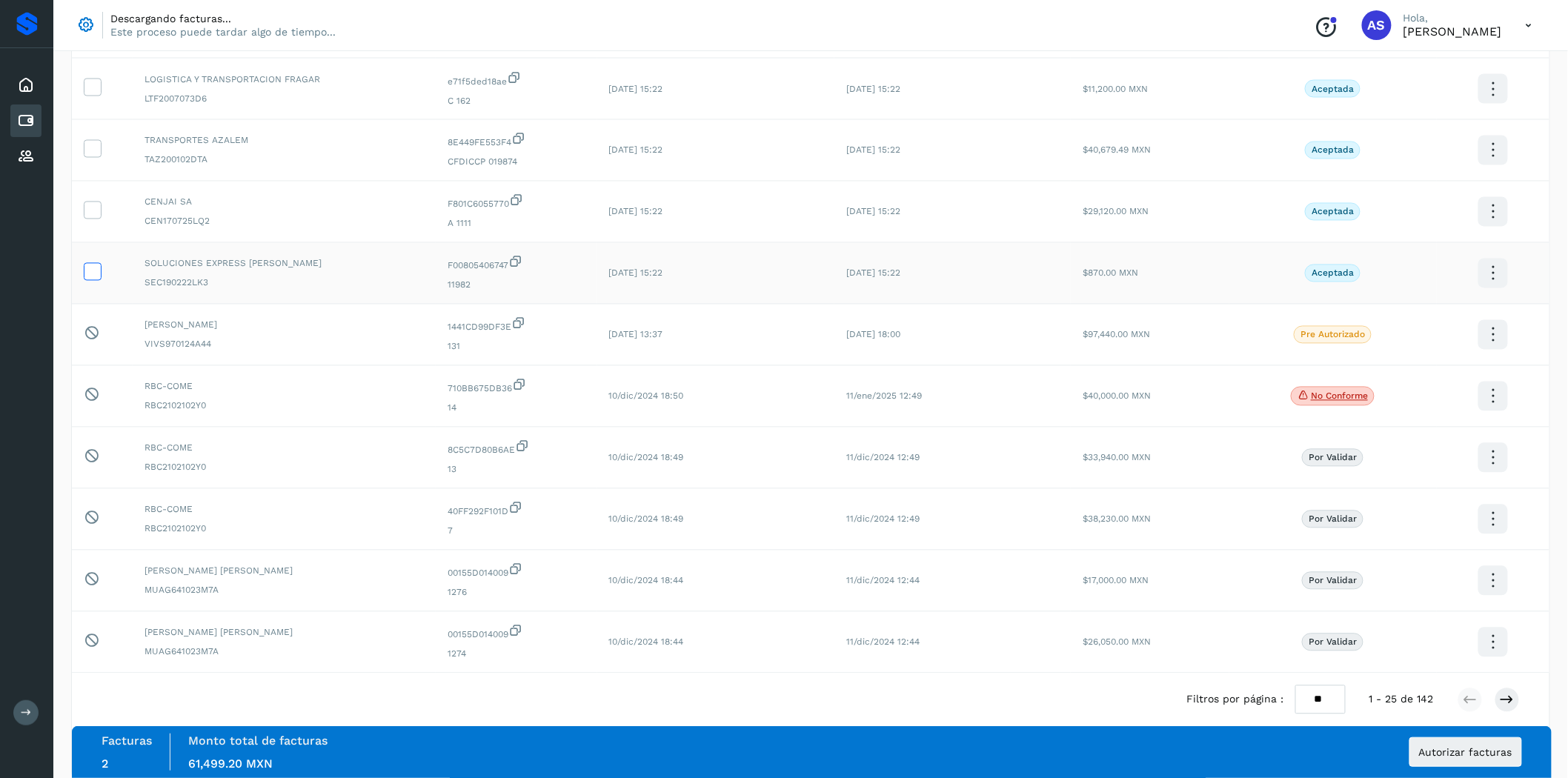
click at [100, 281] on label at bounding box center [92, 271] width 18 height 18
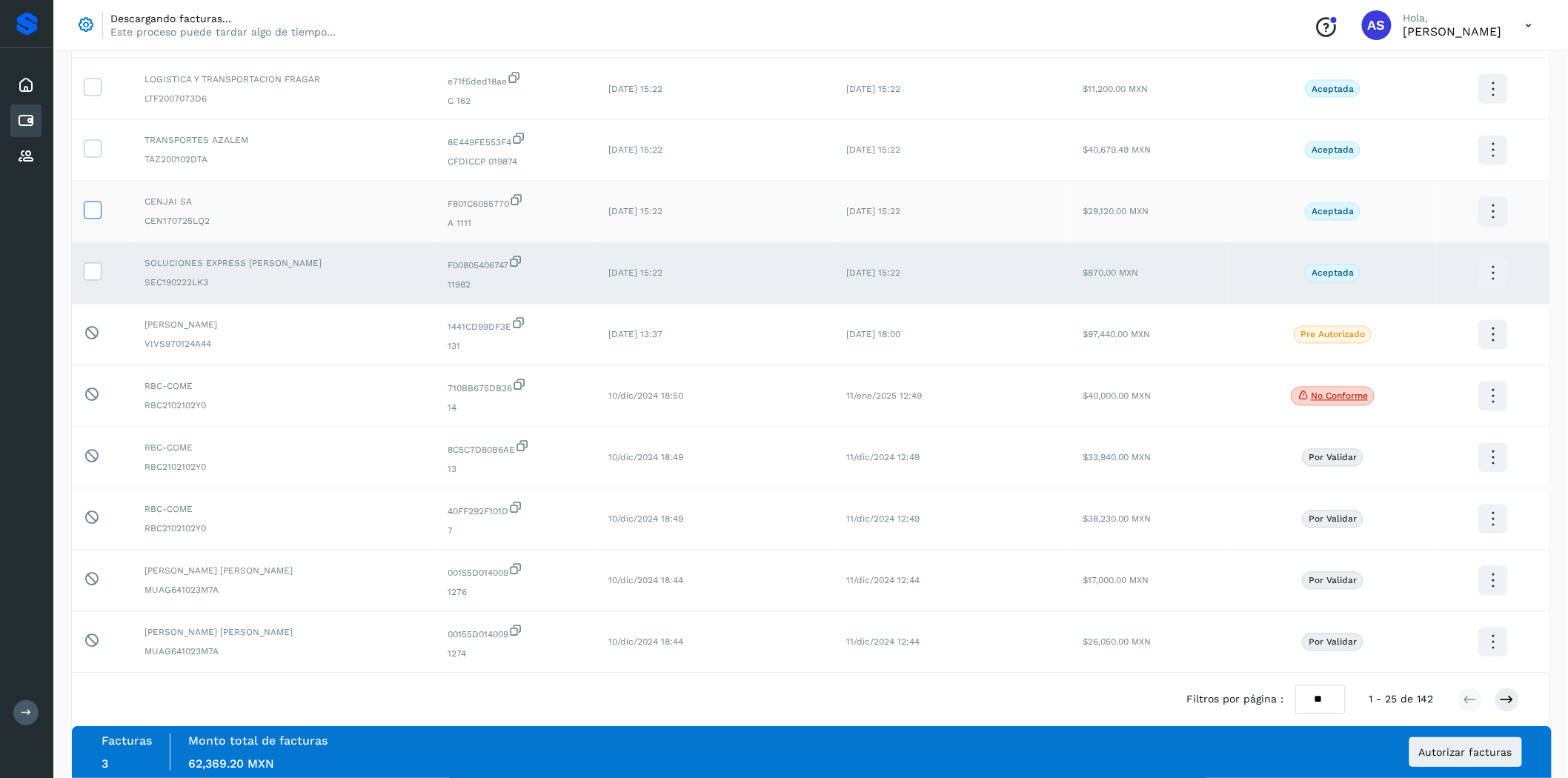
click at [87, 217] on icon at bounding box center [92, 209] width 16 height 16
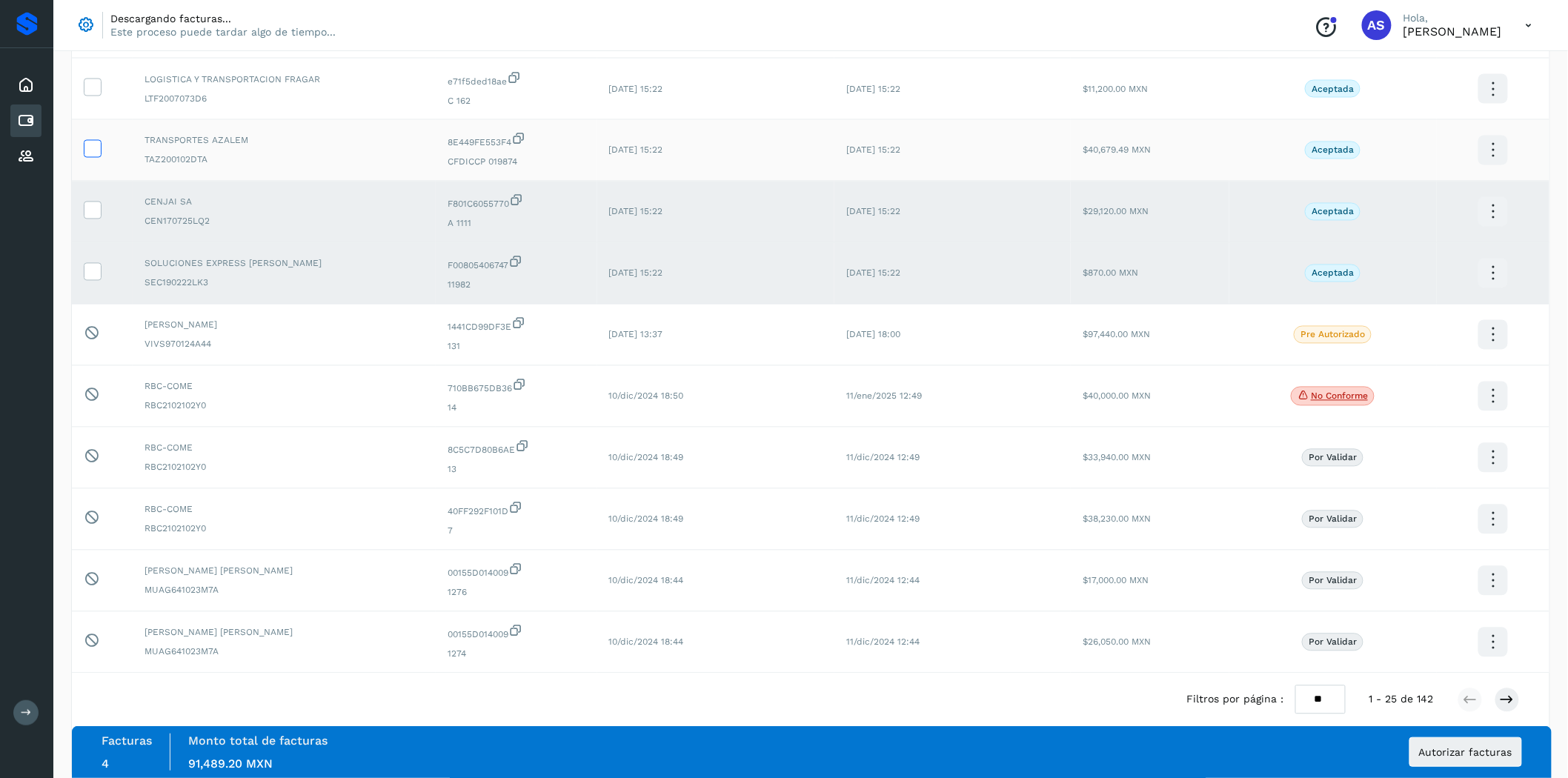
click at [98, 156] on icon at bounding box center [92, 147] width 16 height 16
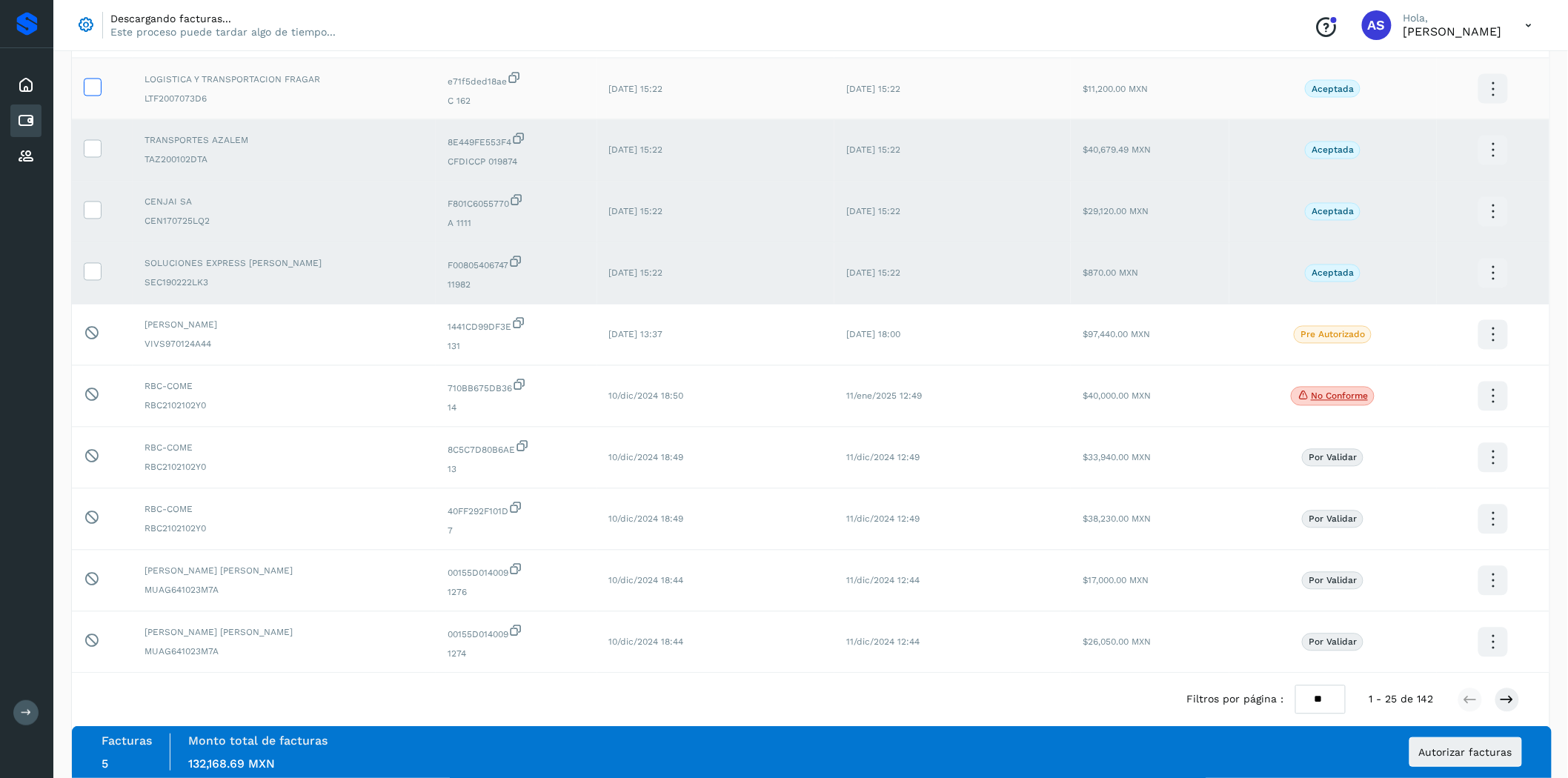
click at [91, 91] on icon at bounding box center [92, 86] width 16 height 16
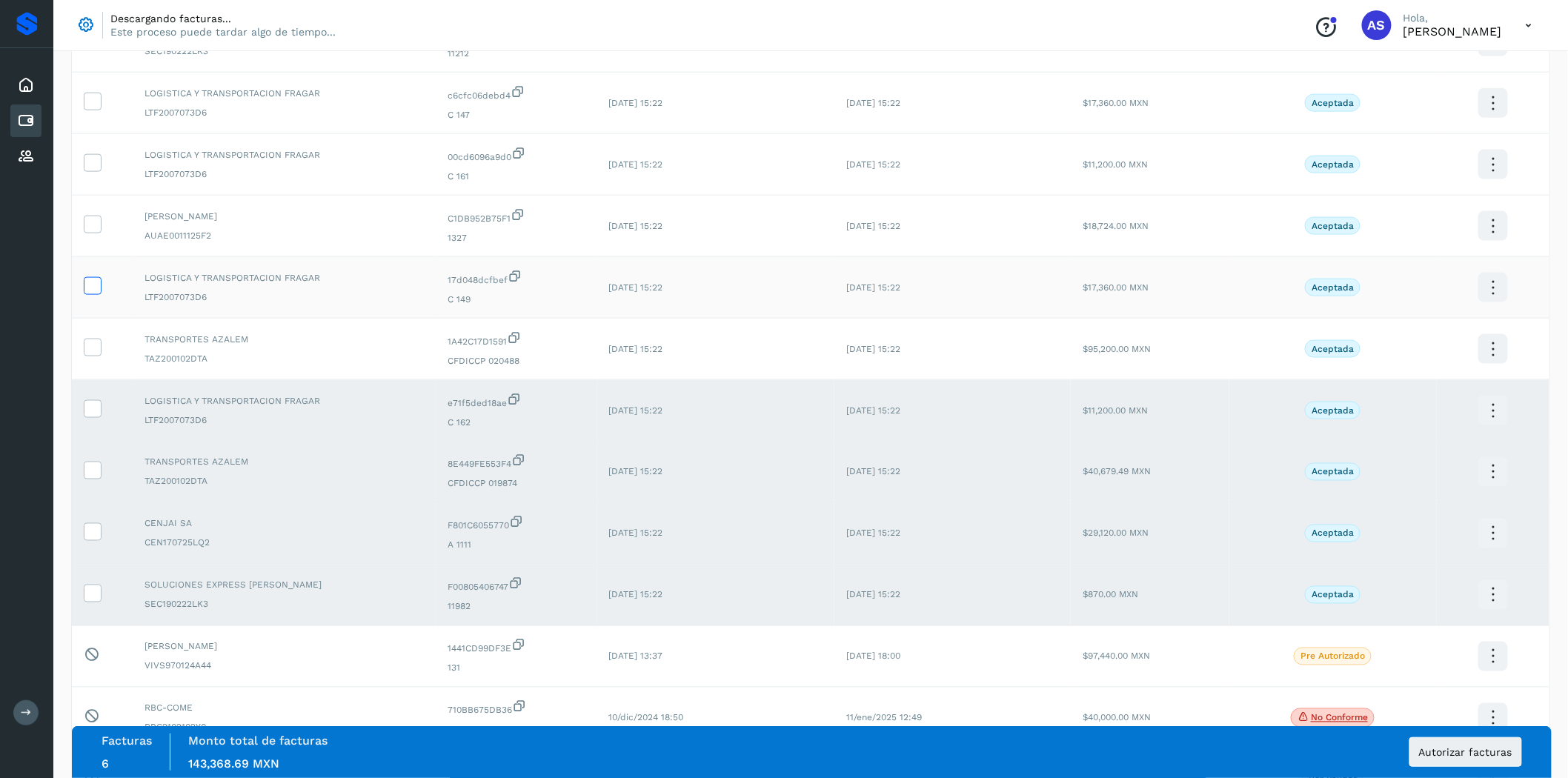
scroll to position [741, 0]
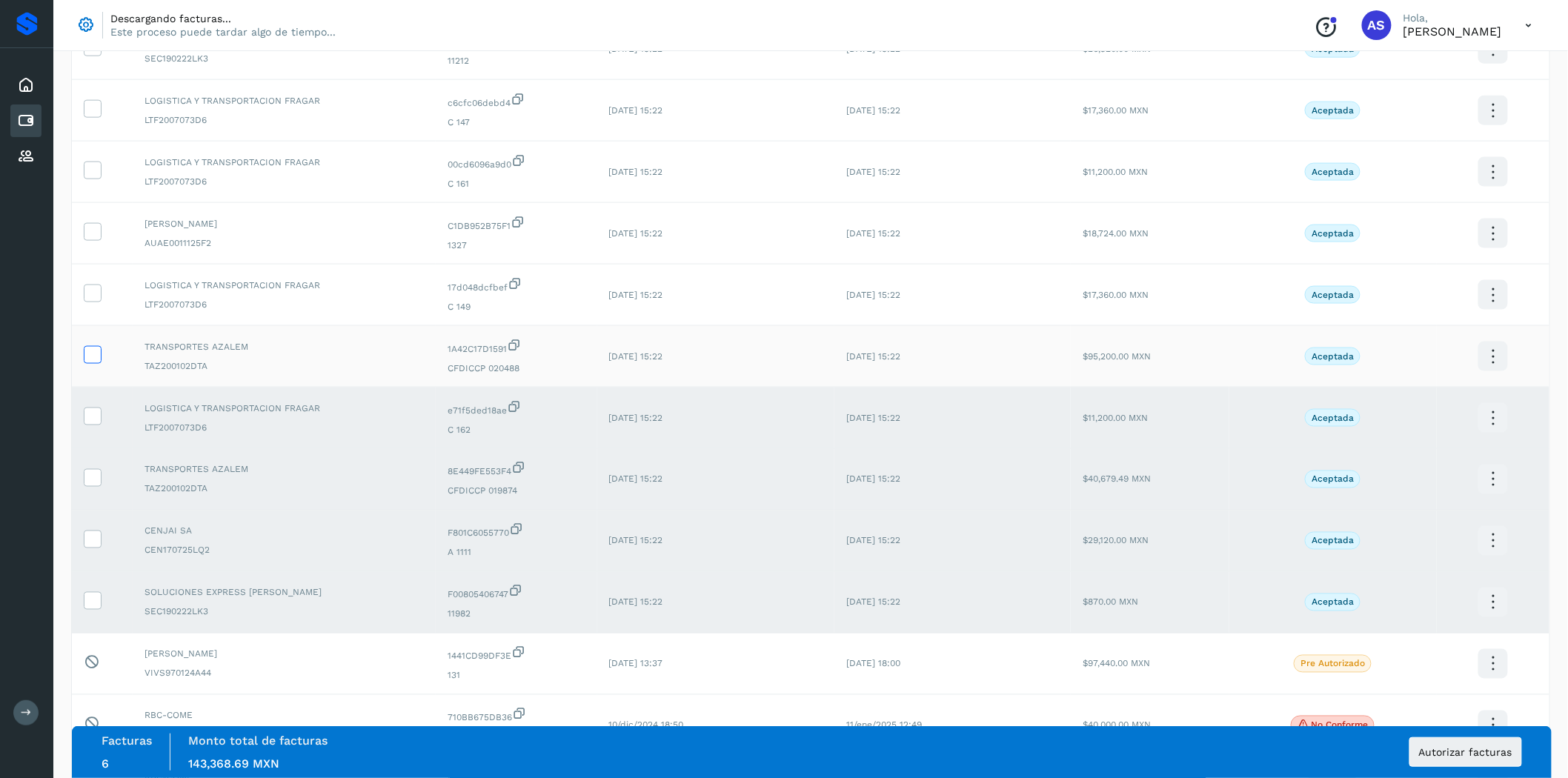
click at [85, 357] on icon at bounding box center [92, 353] width 16 height 16
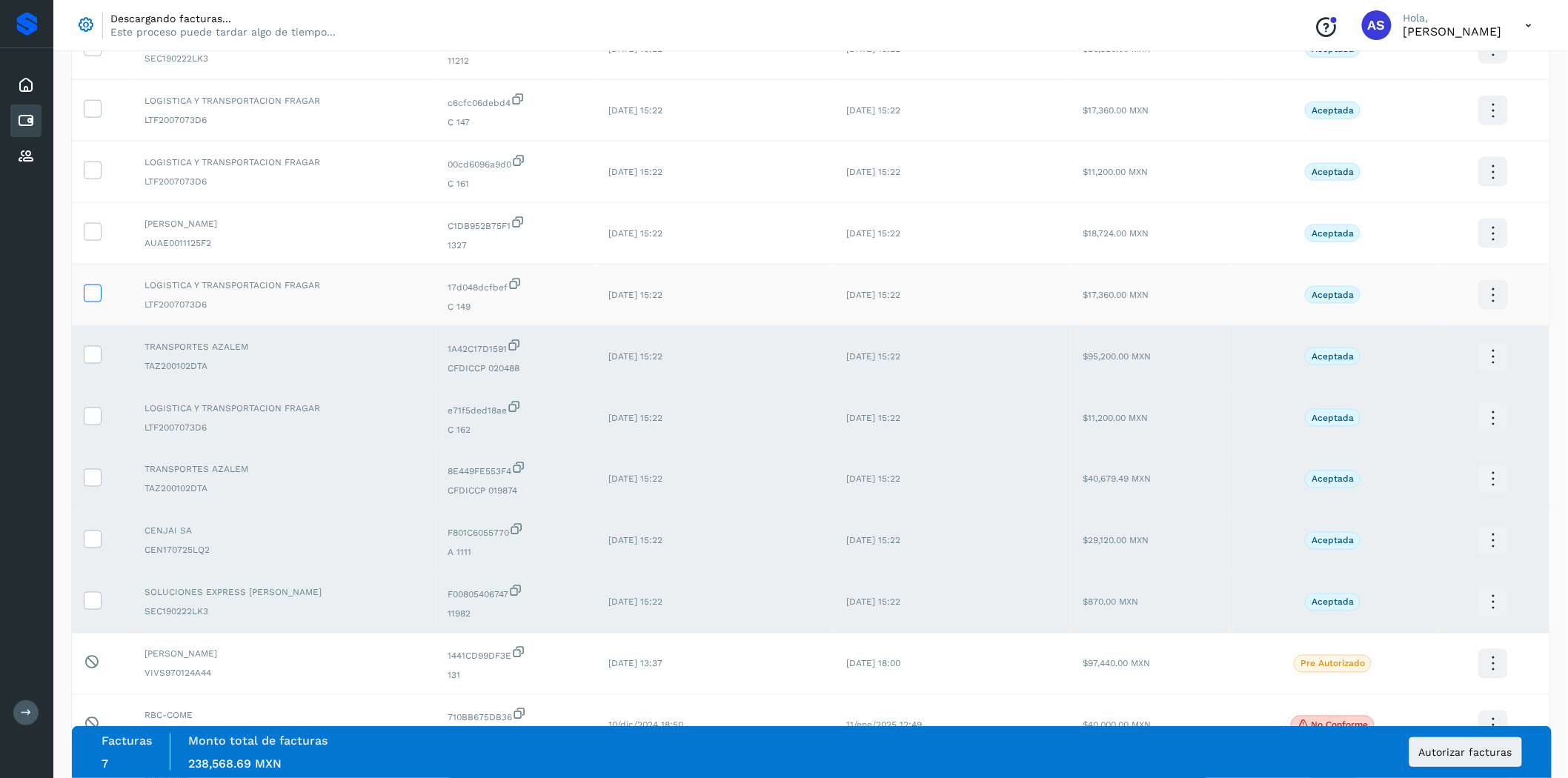
click at [99, 297] on icon at bounding box center [92, 292] width 16 height 16
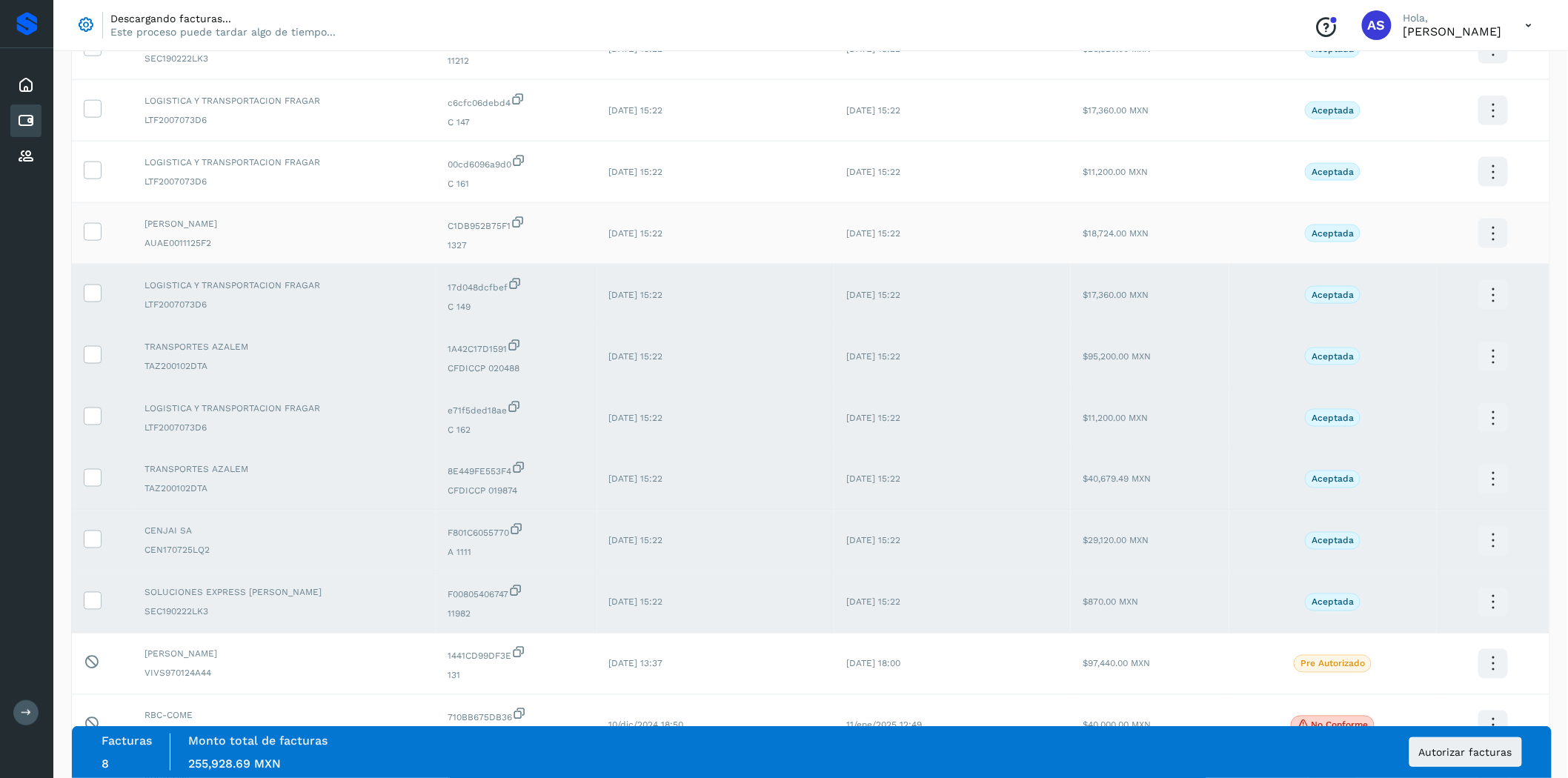
click at [85, 224] on td at bounding box center [102, 233] width 61 height 61
click at [95, 229] on icon at bounding box center [92, 230] width 16 height 16
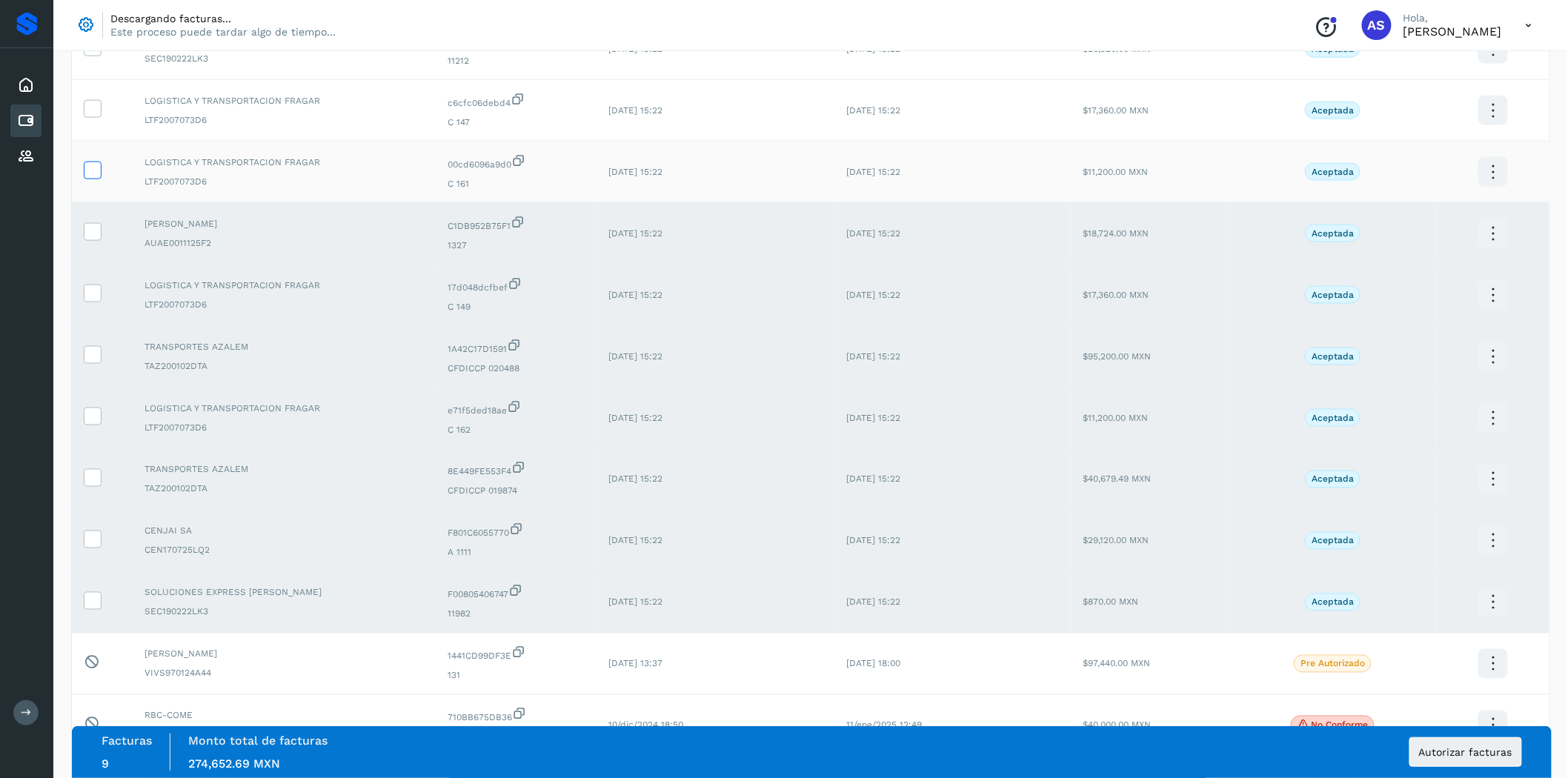
click at [94, 177] on icon at bounding box center [92, 169] width 16 height 16
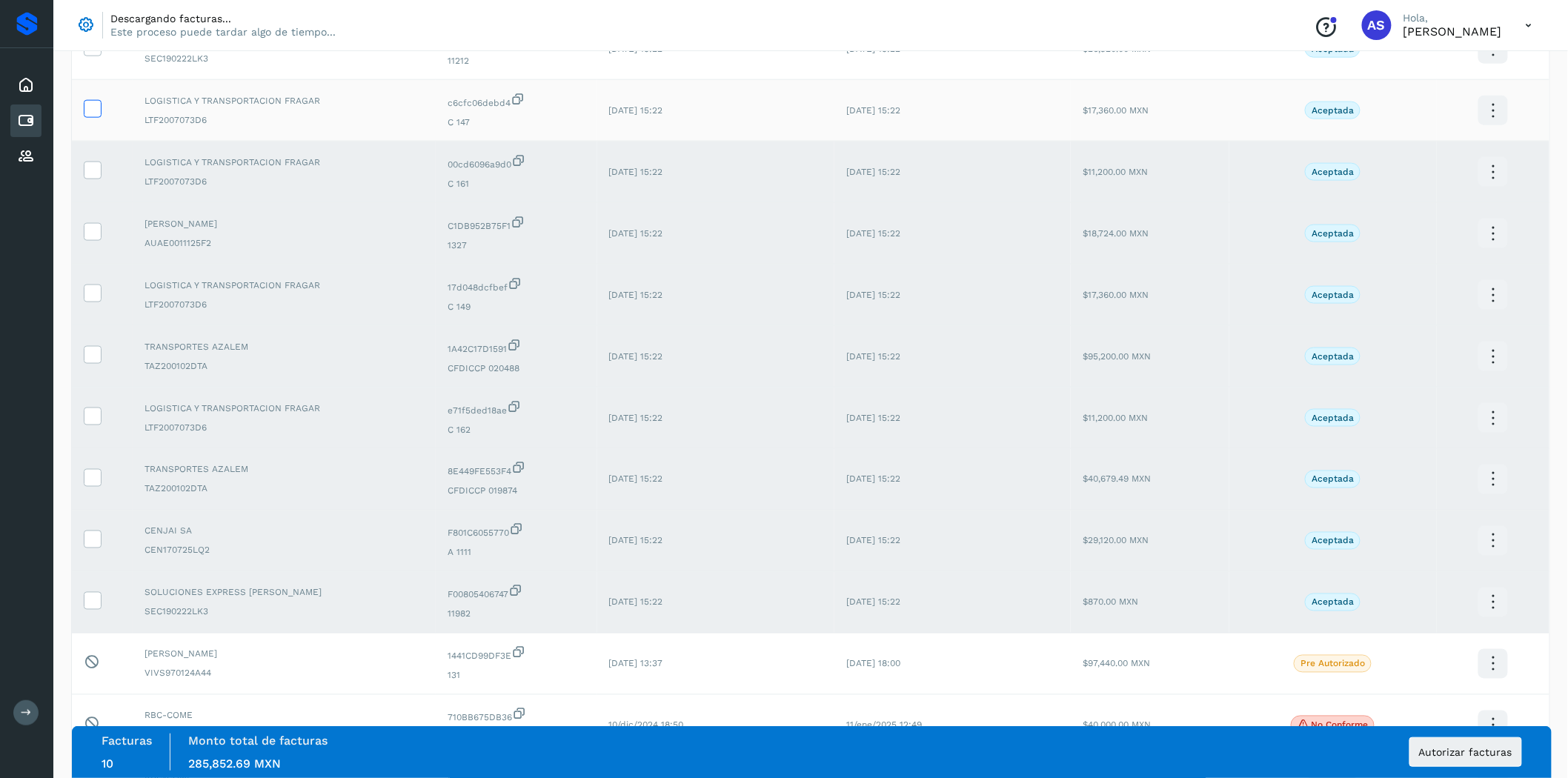
click at [96, 115] on icon at bounding box center [92, 107] width 16 height 16
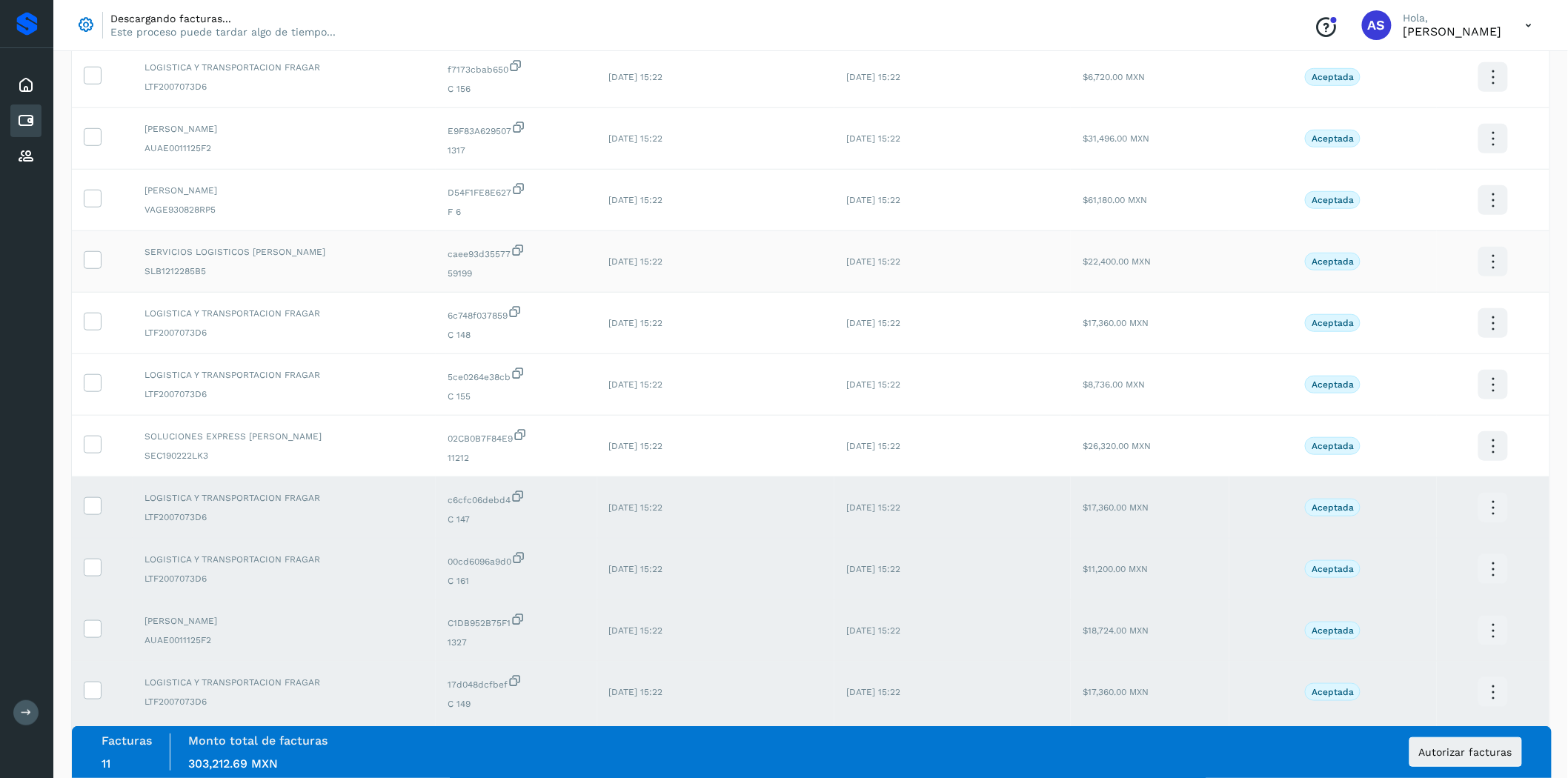
scroll to position [329, 0]
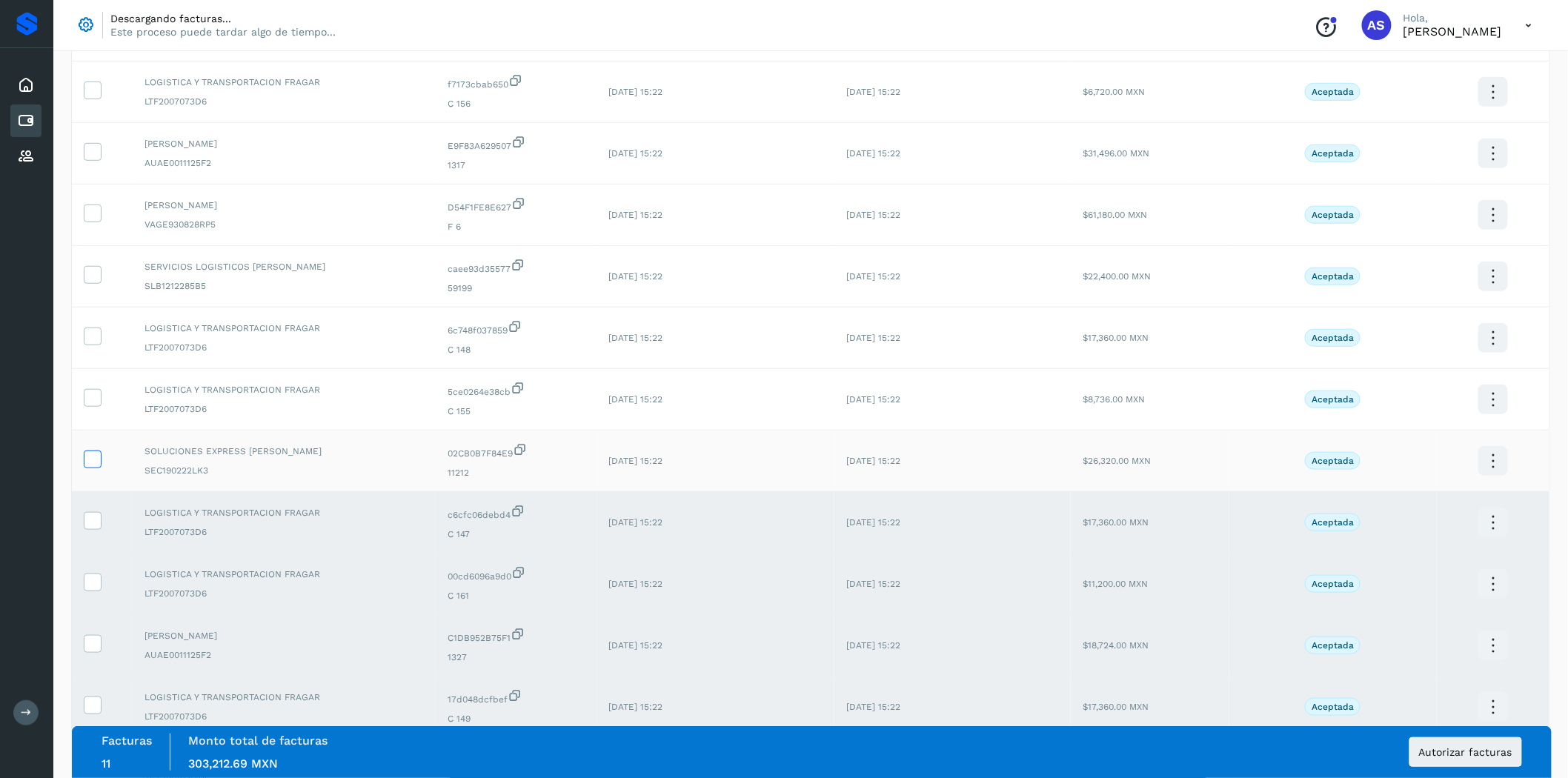
click at [87, 461] on icon at bounding box center [92, 458] width 16 height 16
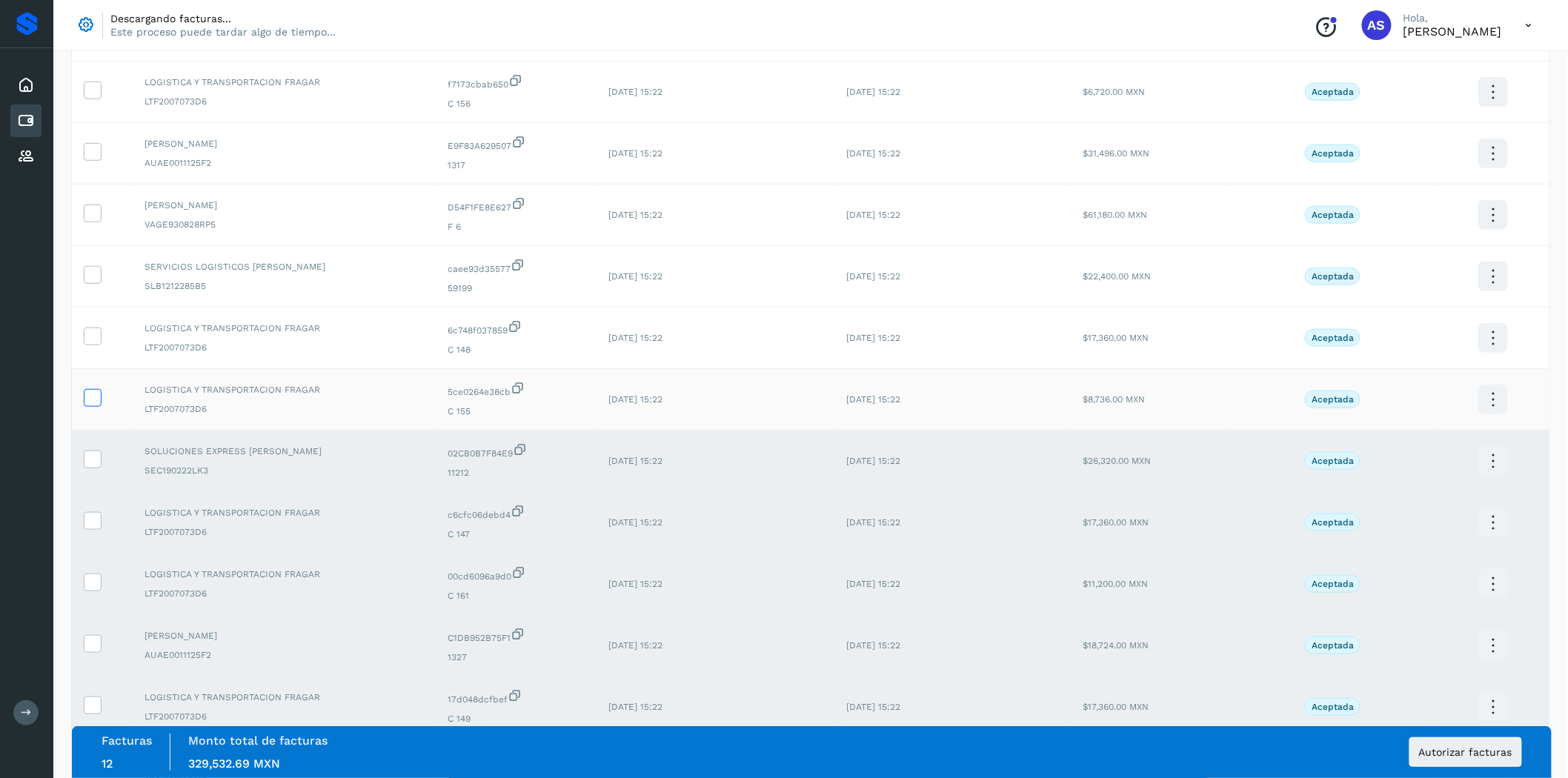
click at [90, 400] on icon at bounding box center [92, 396] width 16 height 16
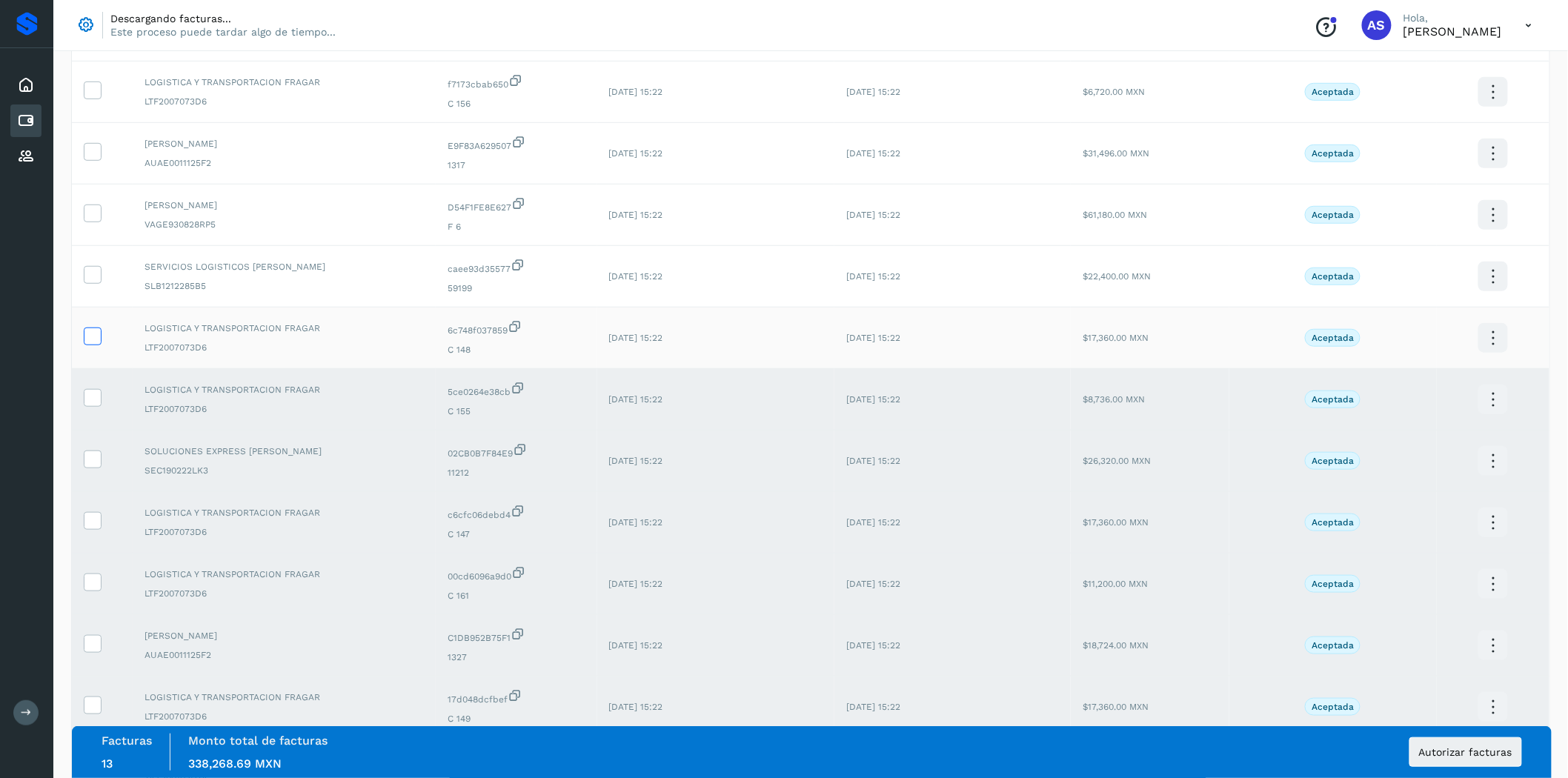
click at [94, 351] on td at bounding box center [102, 337] width 61 height 61
click at [96, 343] on icon at bounding box center [92, 335] width 16 height 16
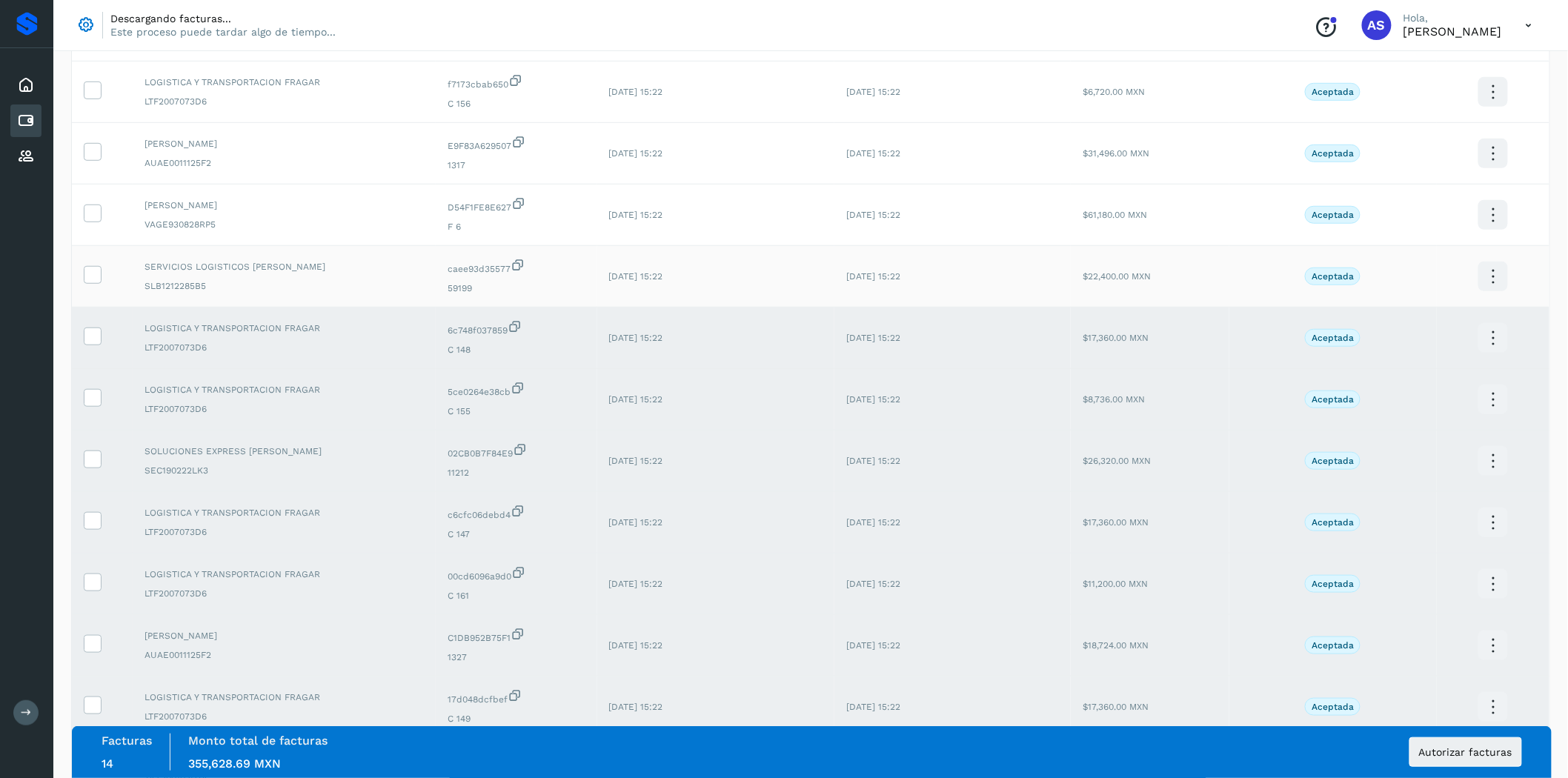
click at [85, 267] on td at bounding box center [102, 276] width 61 height 61
click at [90, 272] on icon at bounding box center [92, 274] width 16 height 16
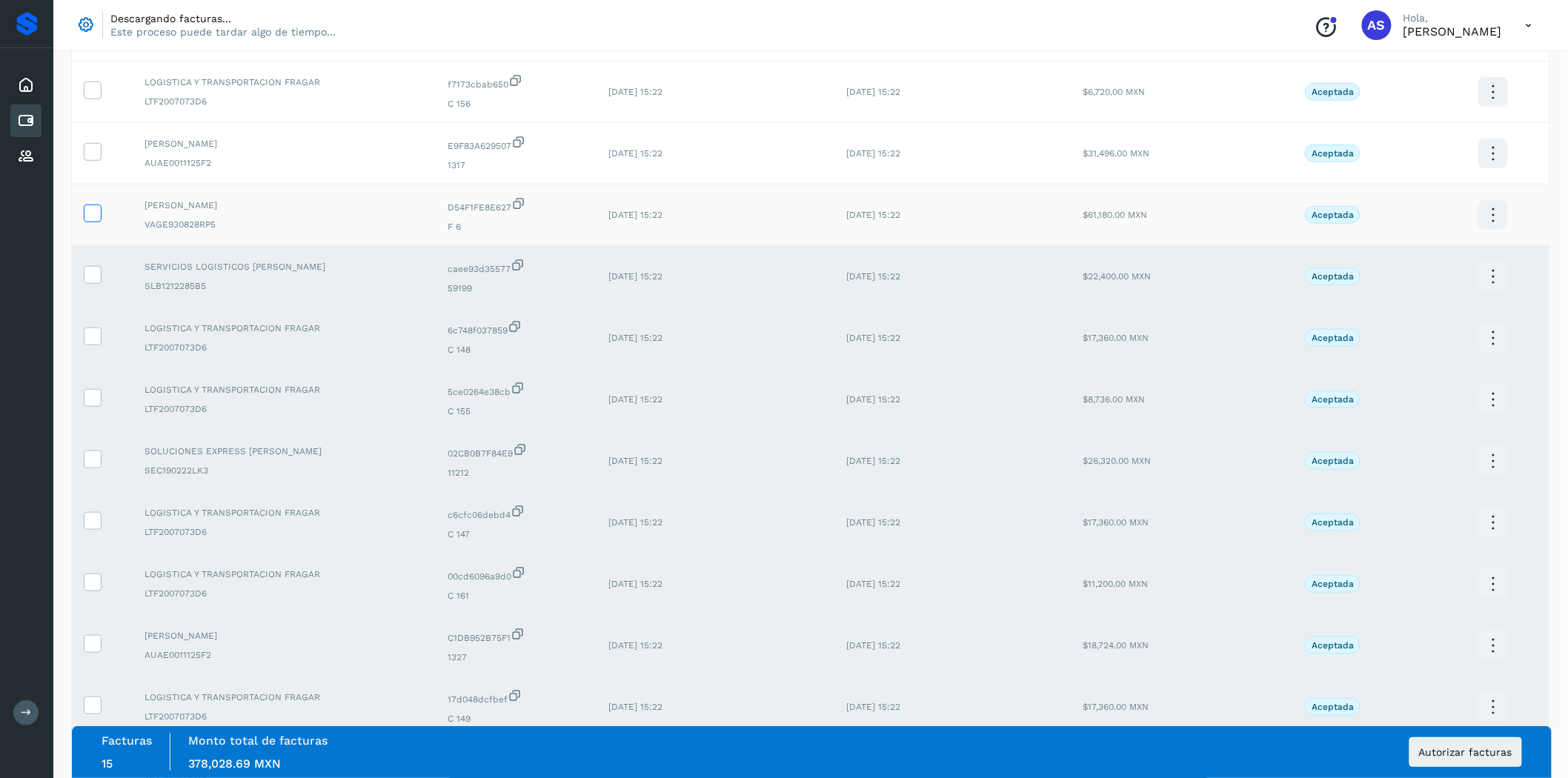
click at [92, 214] on icon at bounding box center [92, 212] width 16 height 16
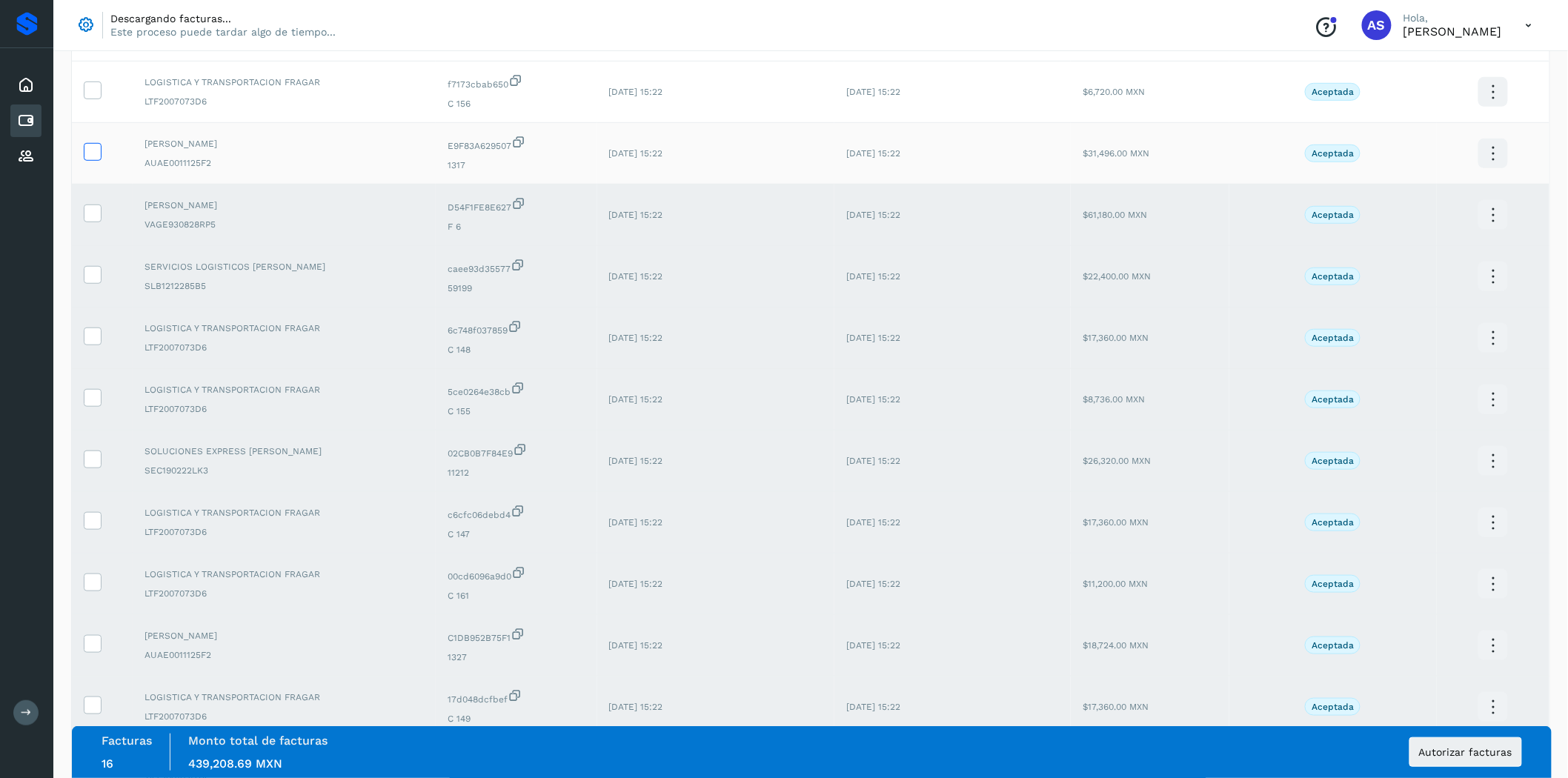
click at [95, 151] on icon at bounding box center [92, 151] width 16 height 16
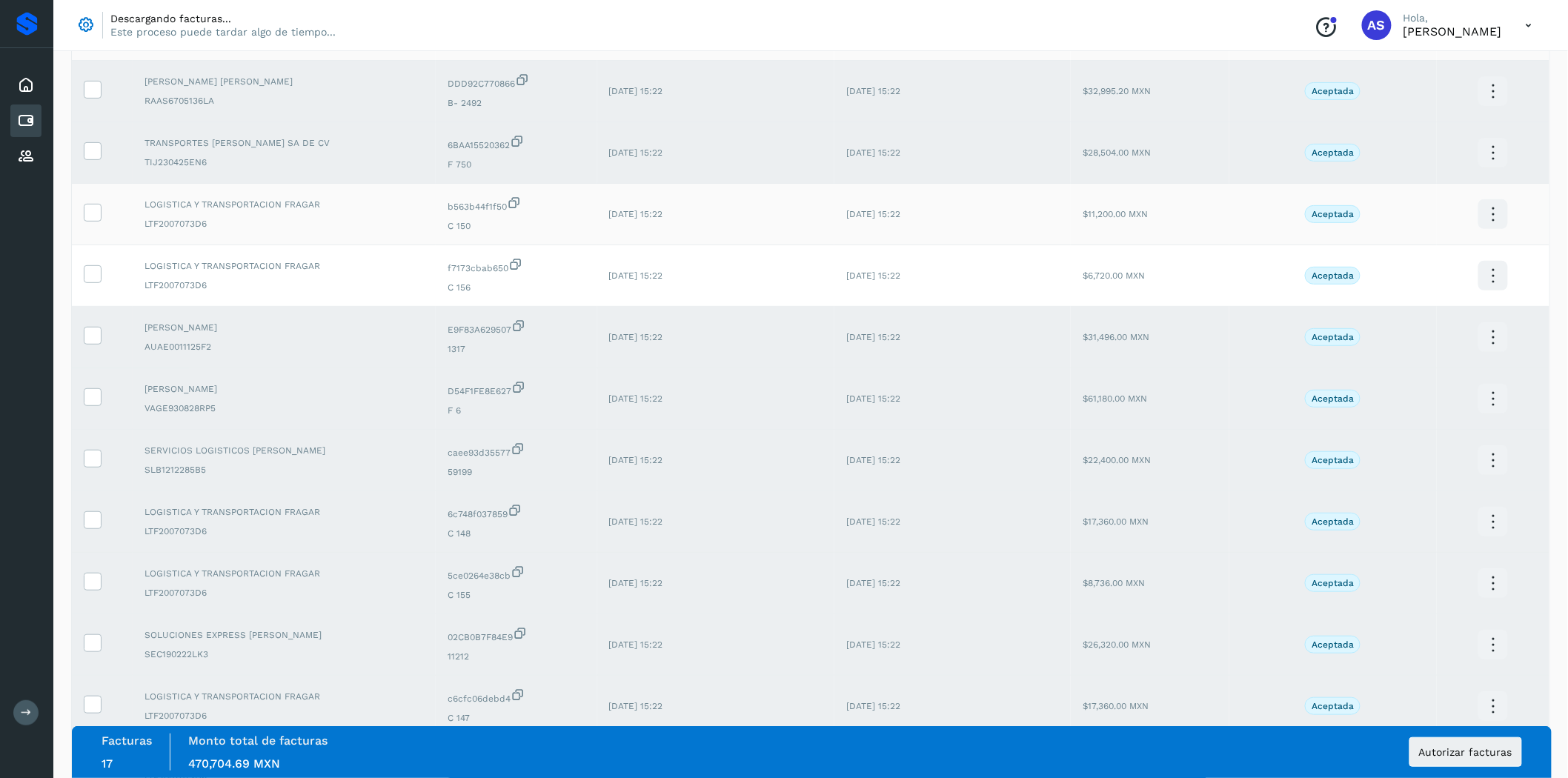
scroll to position [82, 0]
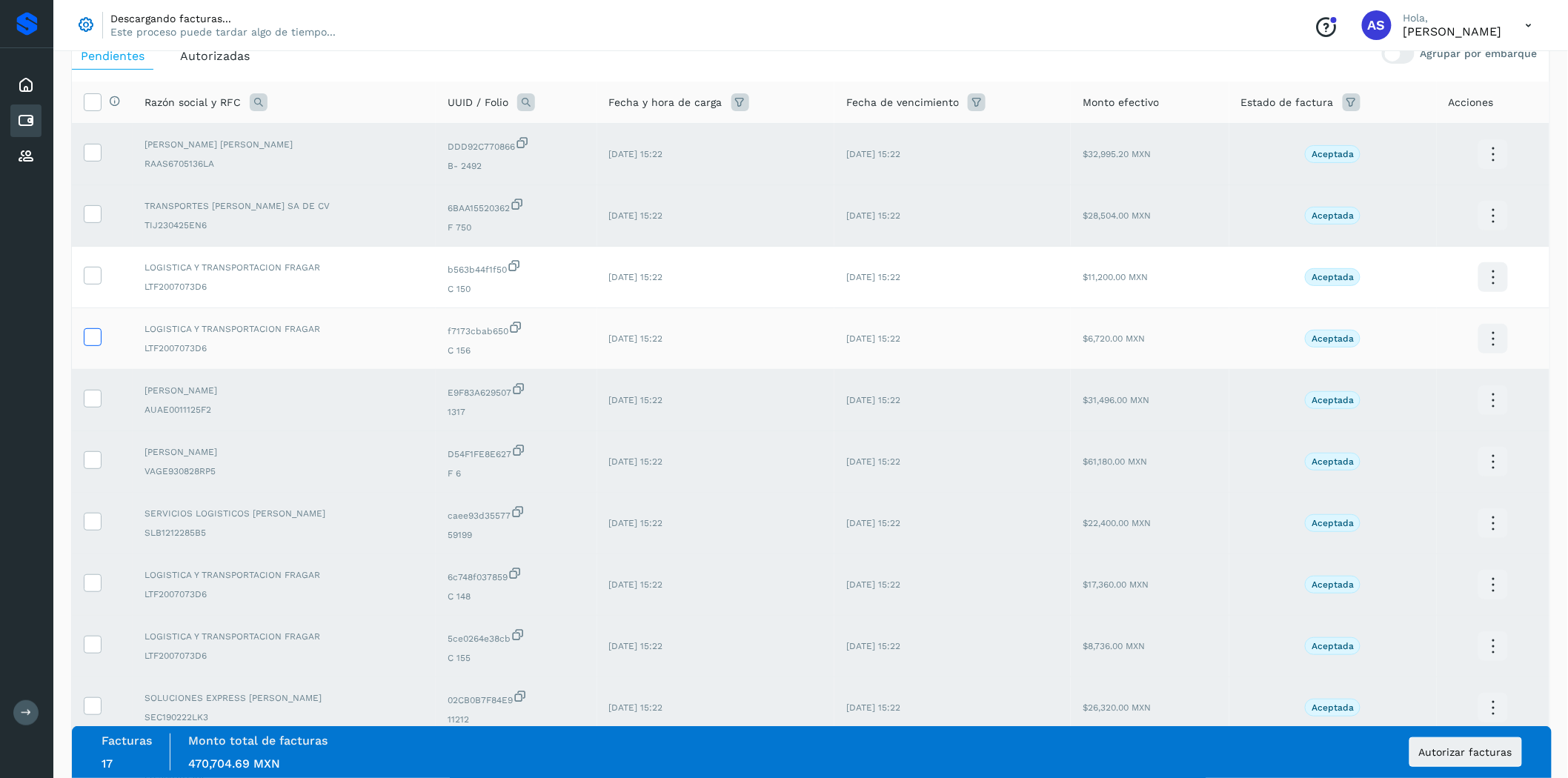
click at [86, 341] on icon at bounding box center [92, 336] width 16 height 16
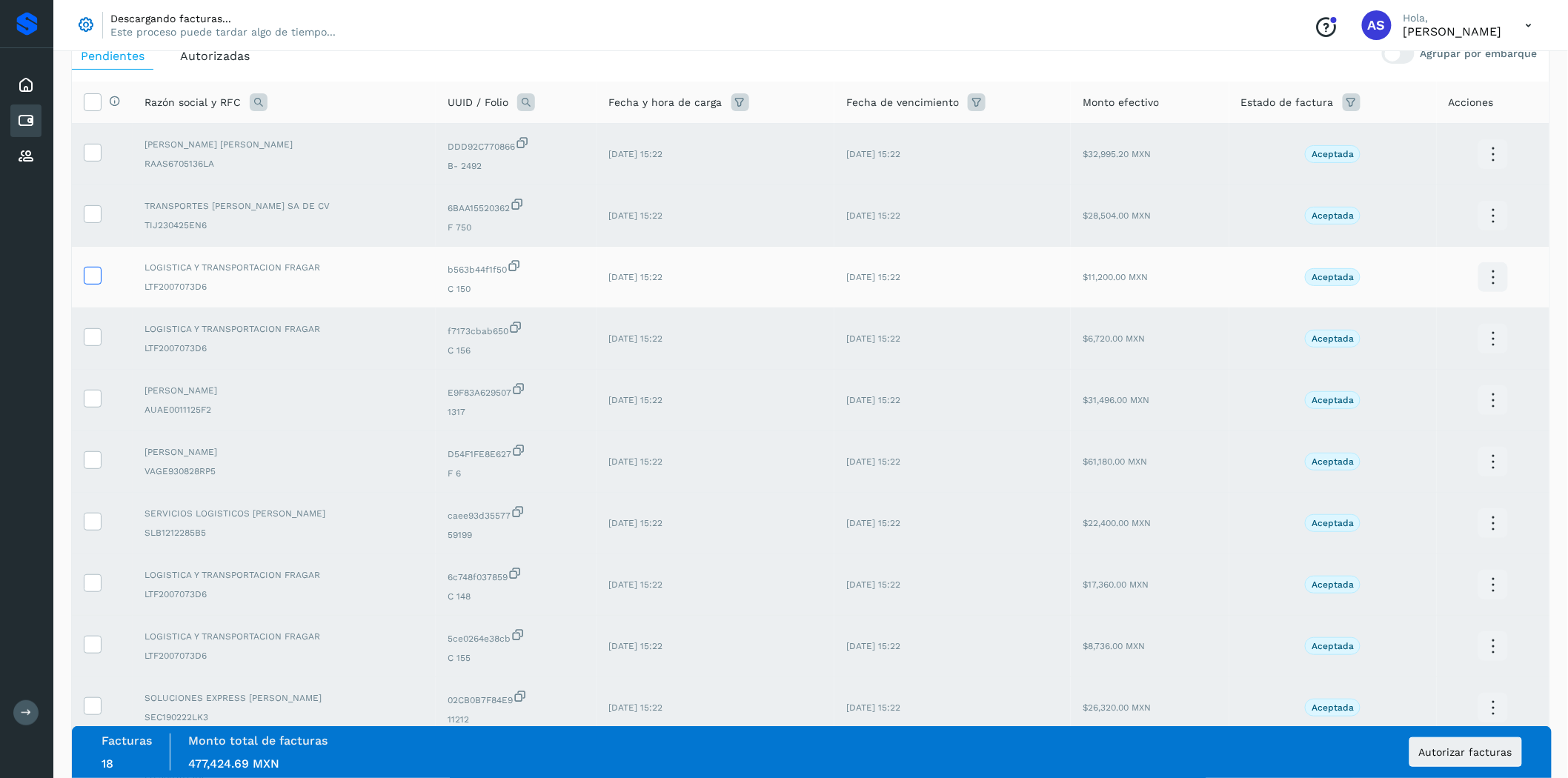
click at [92, 280] on icon at bounding box center [92, 274] width 16 height 16
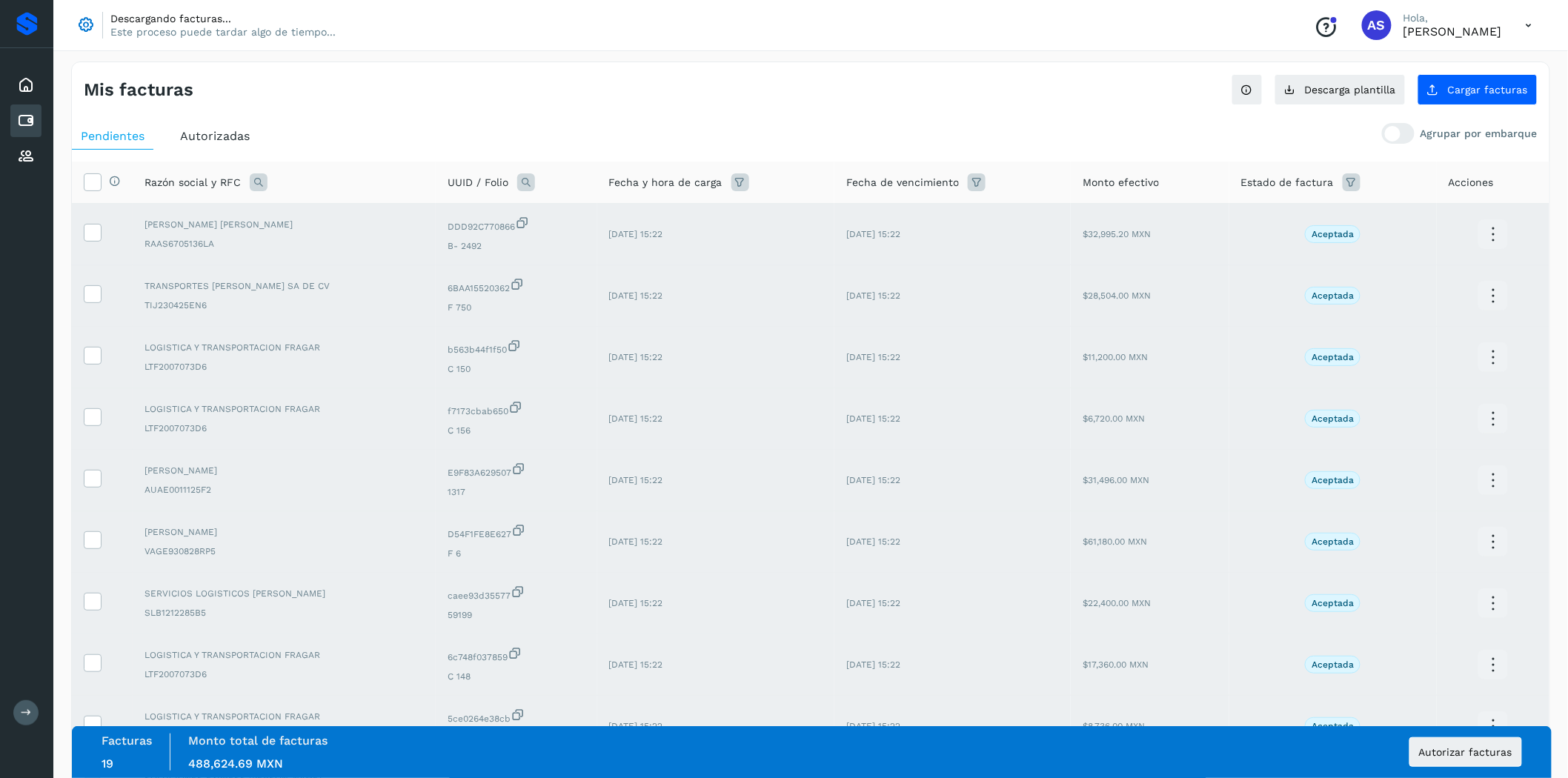
scroll to position [0, 0]
